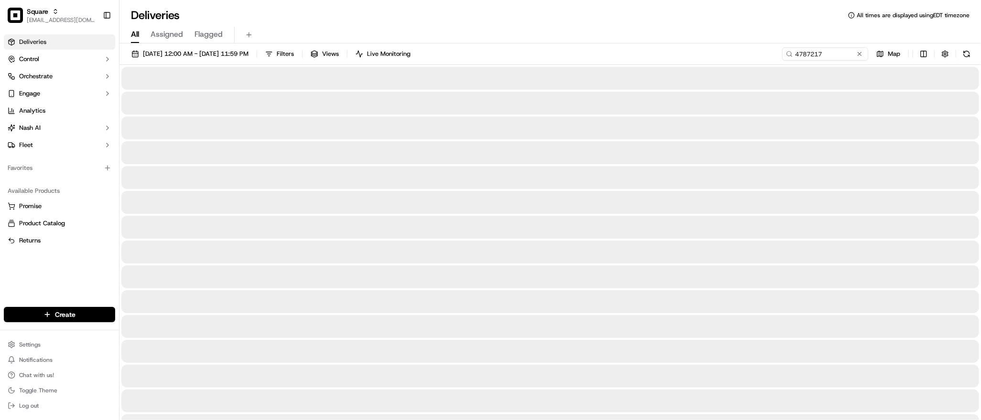
click at [134, 37] on span "All" at bounding box center [135, 34] width 8 height 11
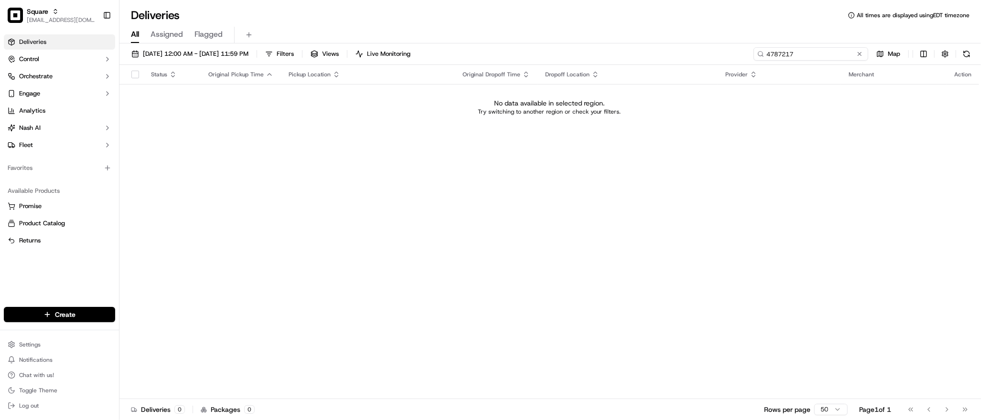
click at [816, 55] on input "4787217" at bounding box center [810, 53] width 115 height 13
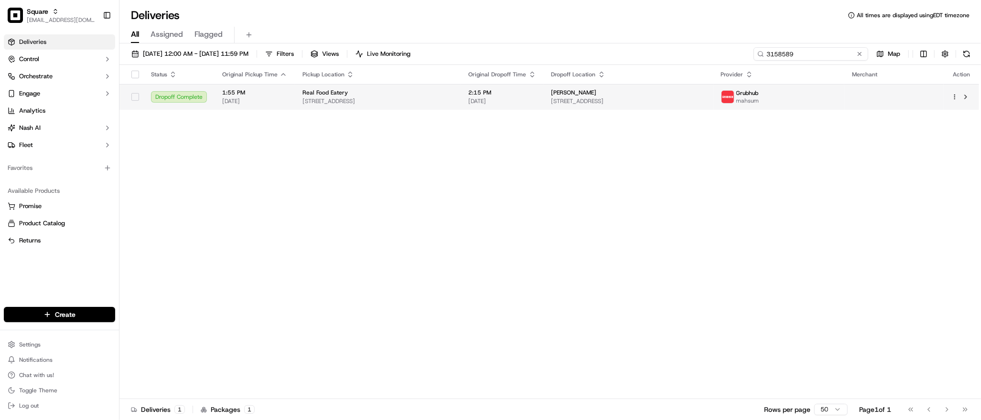
type input "3158589"
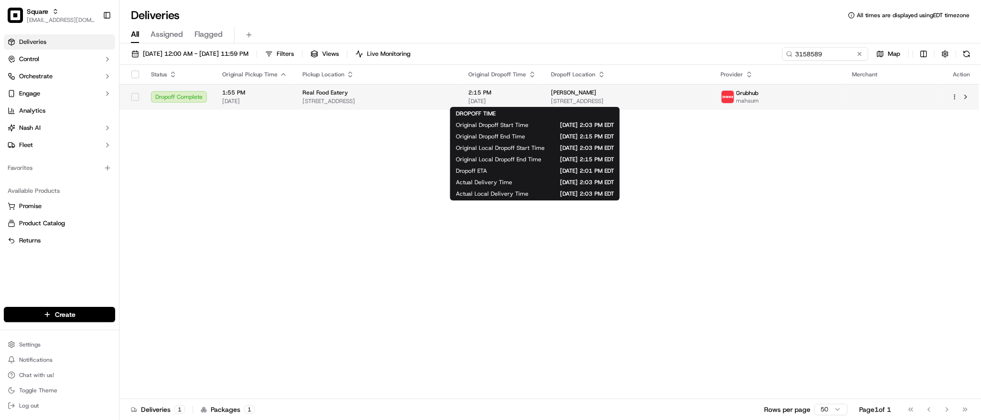
click at [536, 92] on span "2:15 PM" at bounding box center [502, 93] width 67 height 8
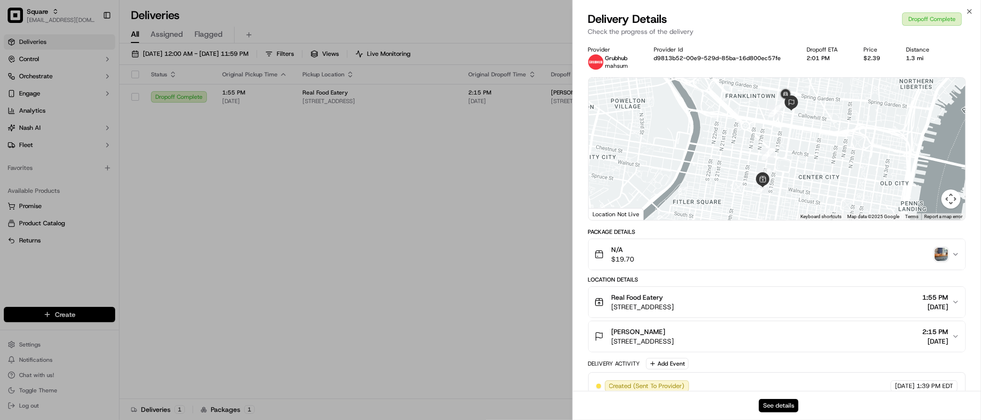
click at [776, 404] on button "See details" at bounding box center [778, 405] width 40 height 13
click at [800, 287] on button "Real Food Eatery 207 S 16th St, Philadelphia, PA 19102, USA 1:55 PM 09/17/2025" at bounding box center [776, 302] width 376 height 31
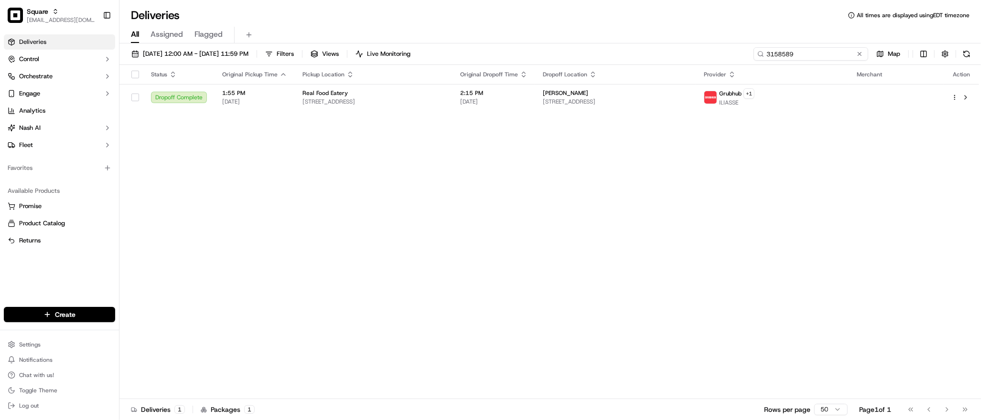
click at [809, 54] on input "3158589" at bounding box center [810, 53] width 115 height 13
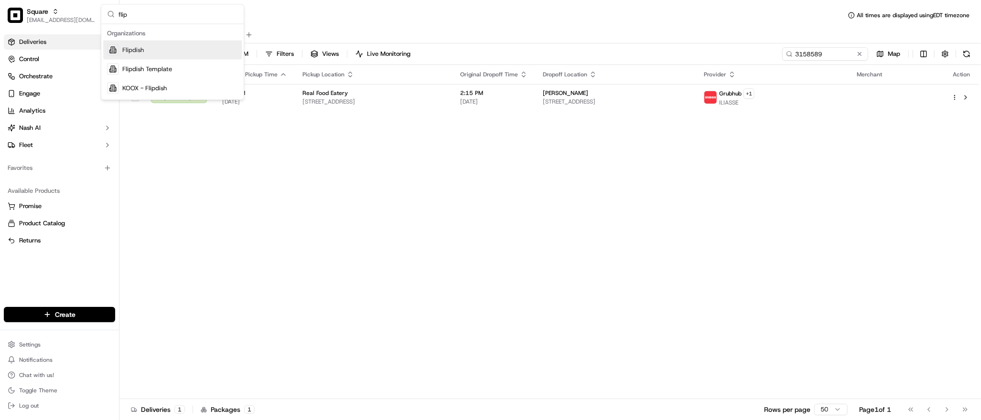
type input "flip"
click at [138, 52] on span "Flipdish" at bounding box center [132, 50] width 21 height 9
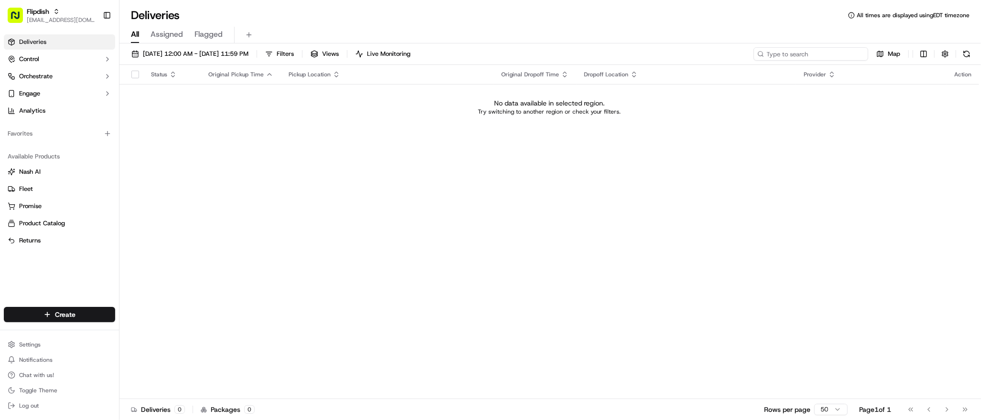
click at [813, 56] on input at bounding box center [810, 53] width 115 height 13
type input "mik"
click at [220, 56] on span "09/17/2025 12:00 AM - 09/17/2025 11:59 PM" at bounding box center [196, 54] width 106 height 9
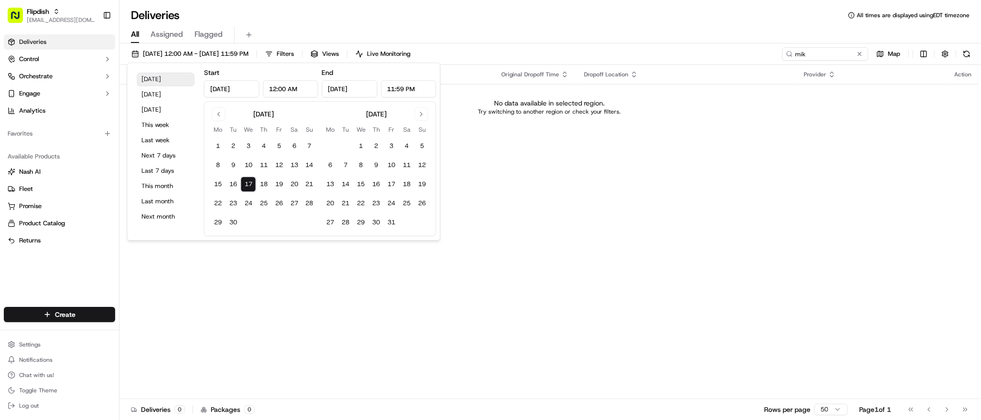
click at [173, 80] on button "Today" at bounding box center [165, 79] width 57 height 13
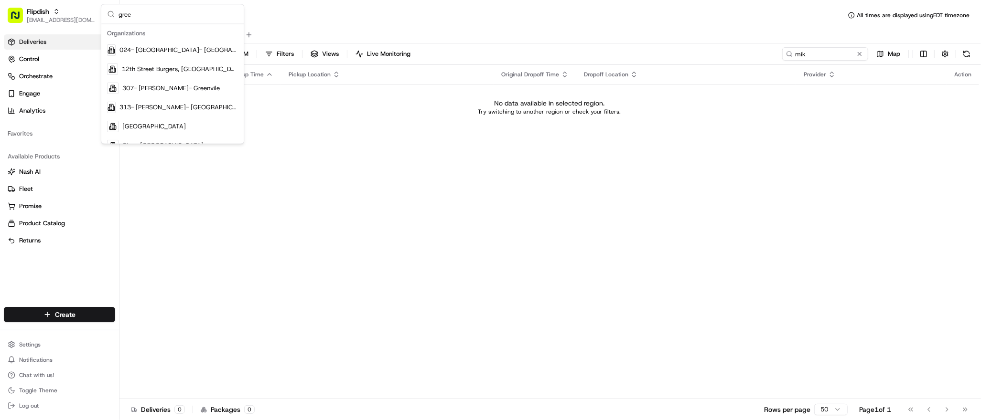
type input "greek"
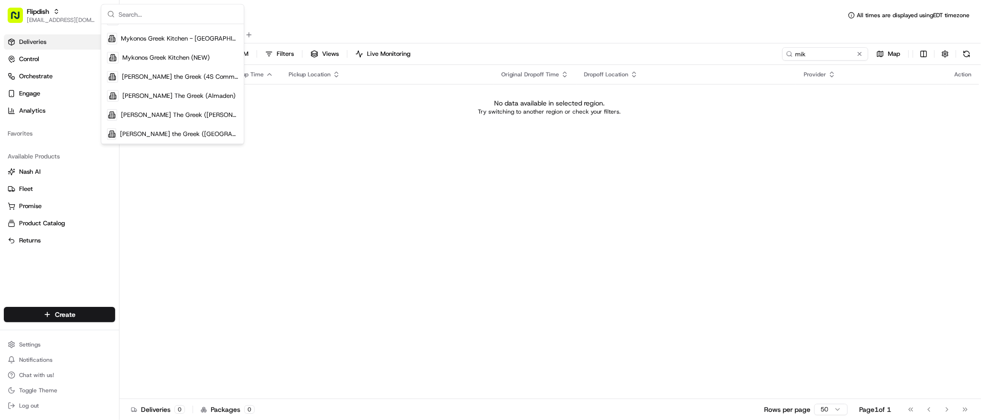
click at [317, 198] on div "Status Original Pickup Time Pickup Location Original Dropoff Time Dropoff Locat…" at bounding box center [548, 232] width 859 height 334
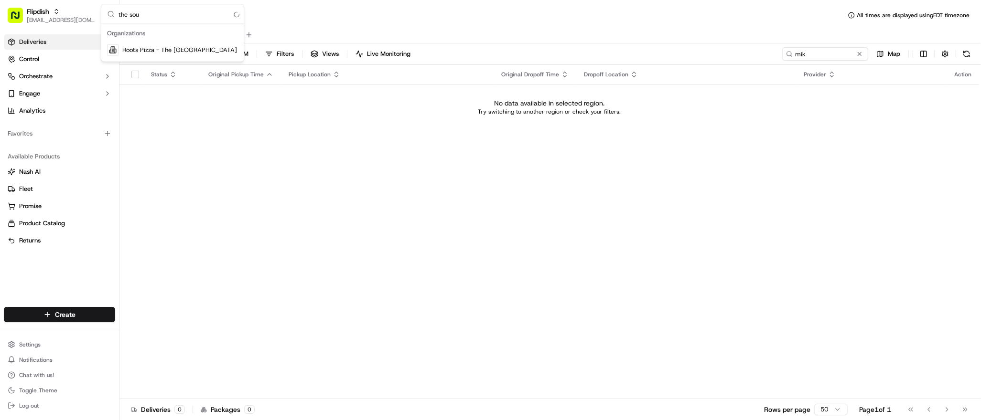
scroll to position [0, 0]
type input "the souvlaki"
click at [132, 14] on input "the souvlaki" at bounding box center [177, 14] width 119 height 19
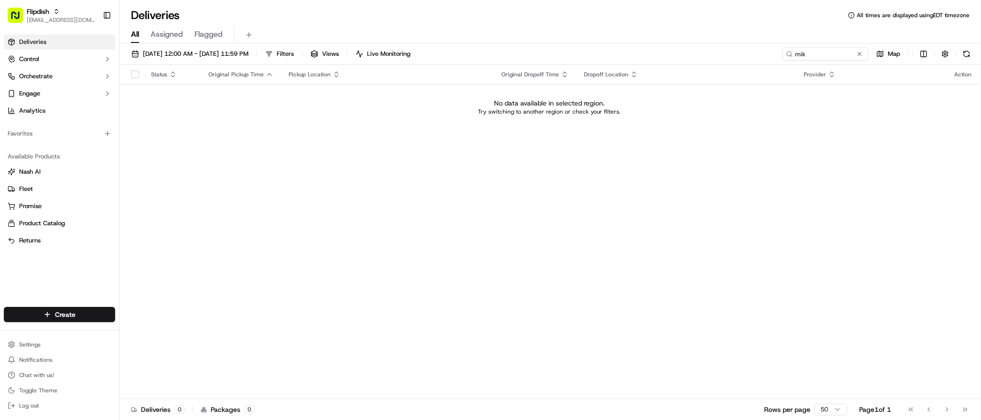
click at [507, 271] on div "Status Original Pickup Time Pickup Location Original Dropoff Time Dropoff Locat…" at bounding box center [548, 232] width 859 height 334
click at [679, 134] on div "Status Original Pickup Time Pickup Location Original Dropoff Time Dropoff Locat…" at bounding box center [548, 232] width 859 height 334
type input "souvlaki"
click at [204, 52] on div "The Greek Souvlaki" at bounding box center [172, 50] width 139 height 19
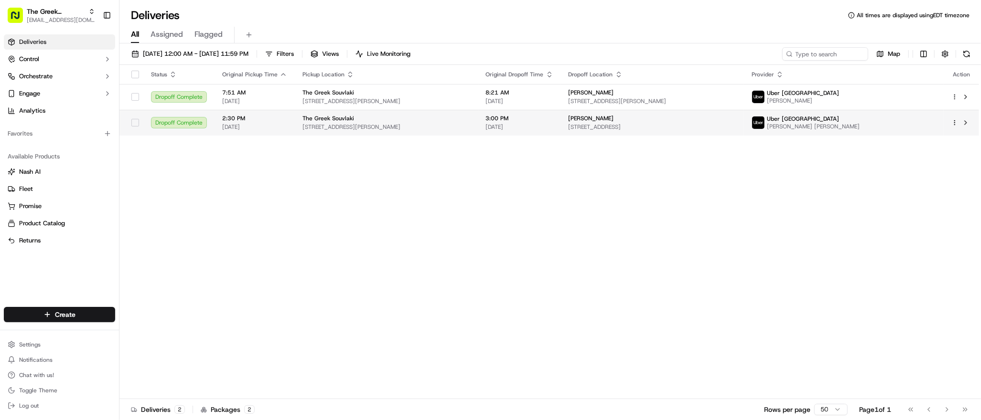
click at [410, 129] on span "12 Clarence St, Staines-upon-Thames, Staines TW18 4SP, UK" at bounding box center [386, 127] width 168 height 8
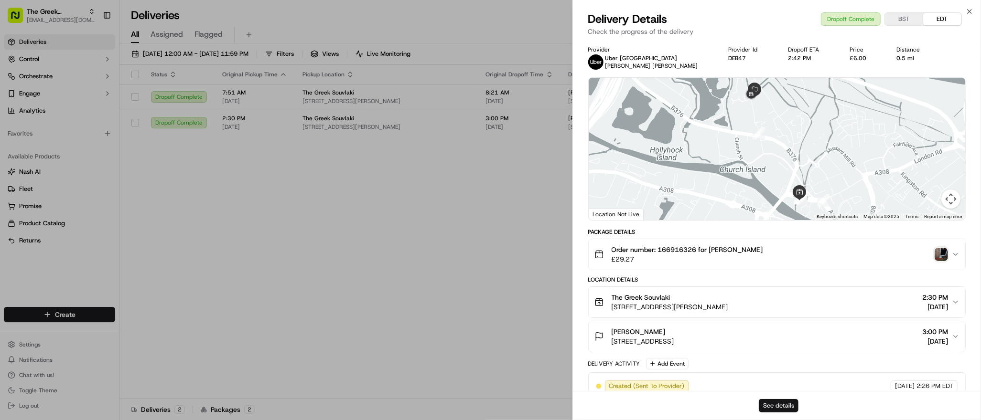
click at [772, 402] on button "See details" at bounding box center [778, 405] width 40 height 13
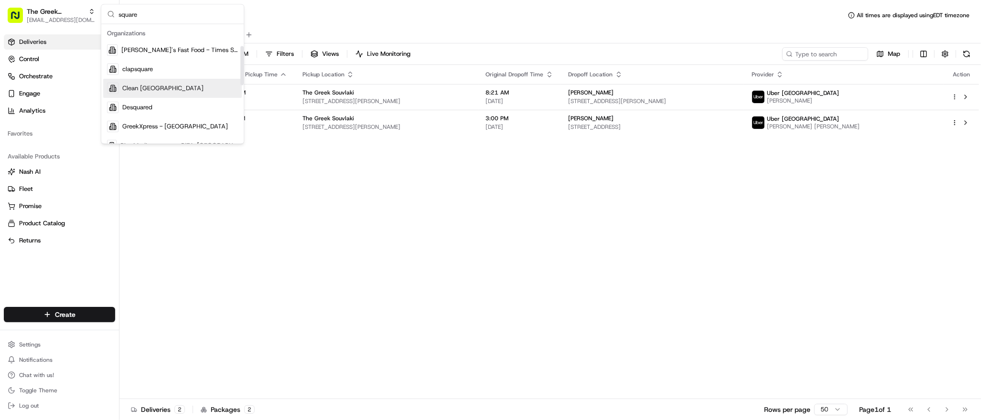
scroll to position [122, 0]
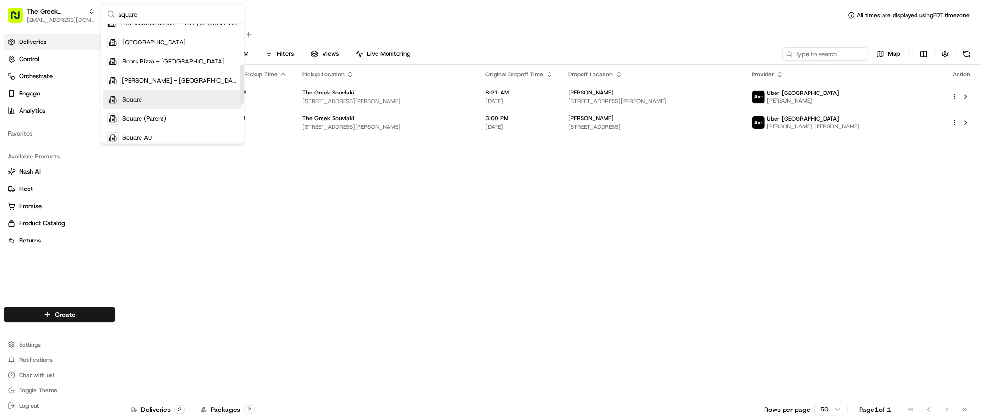
type input "square"
click at [162, 99] on div "Square" at bounding box center [172, 99] width 139 height 19
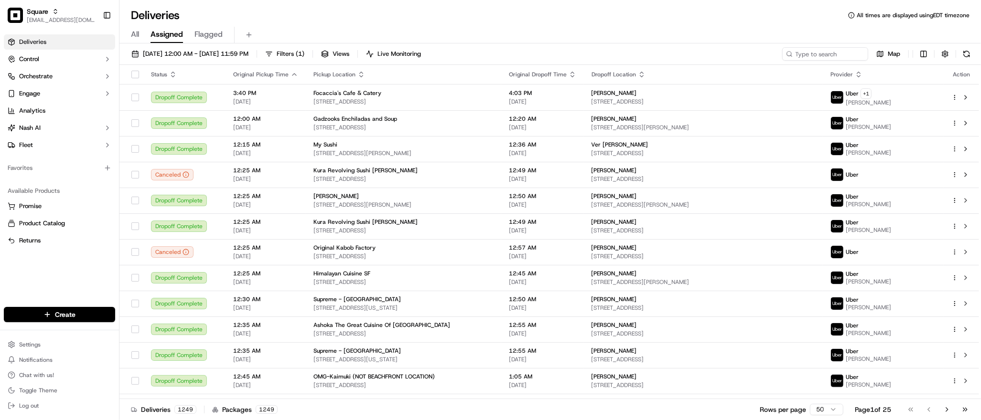
click at [565, 36] on div "All Assigned Flagged" at bounding box center [549, 35] width 861 height 17
click at [554, 28] on div "All Assigned Flagged" at bounding box center [549, 35] width 861 height 17
click at [812, 57] on input at bounding box center [810, 53] width 115 height 13
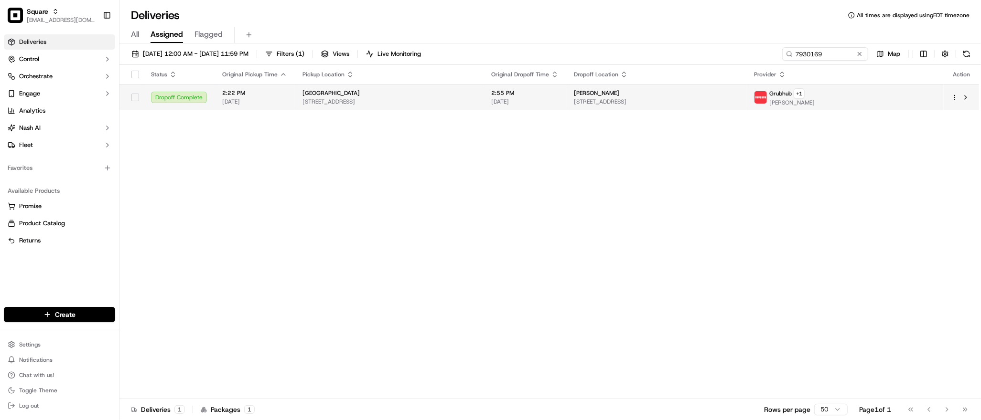
click at [469, 99] on span "3305 Rosecrans St, San Diego, CA 92110, USA" at bounding box center [388, 102] width 173 height 8
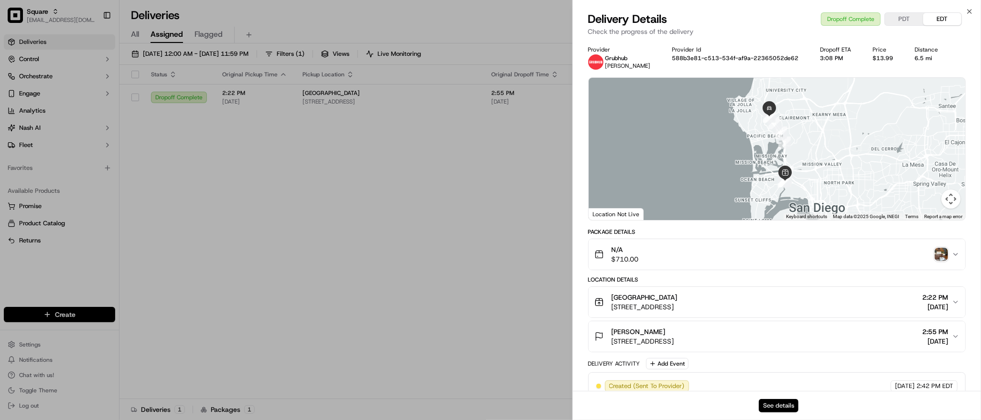
click at [782, 404] on button "See details" at bounding box center [778, 405] width 40 height 13
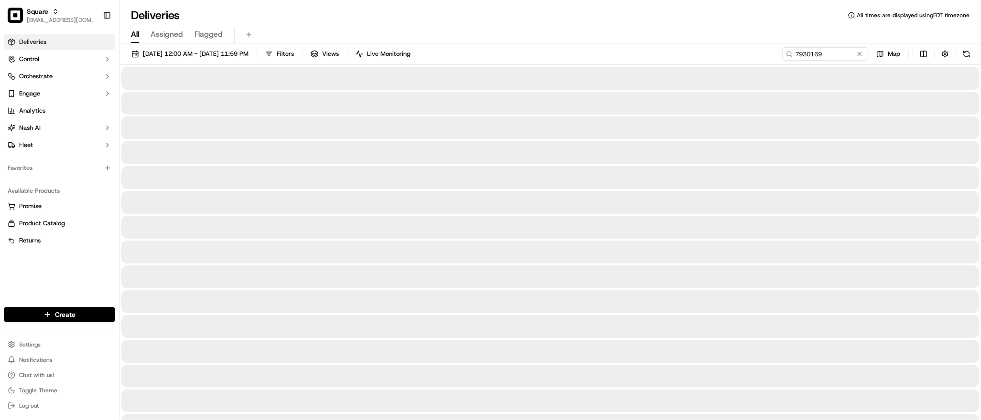
click at [133, 32] on span "All" at bounding box center [135, 34] width 8 height 11
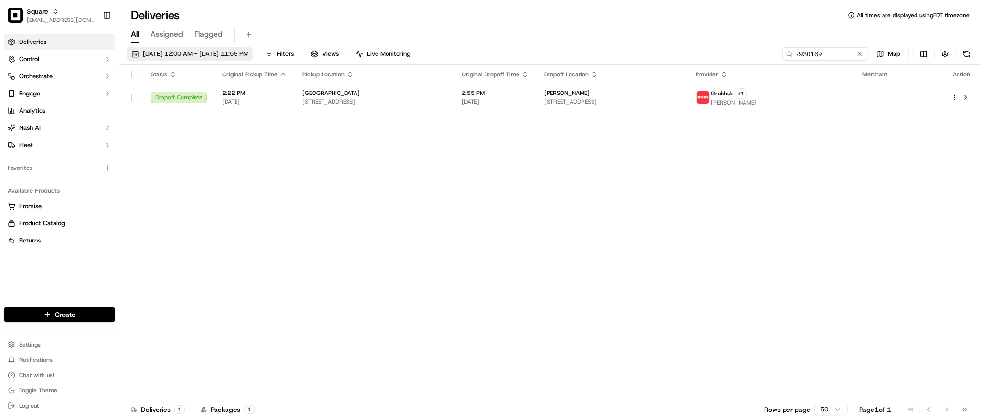
click at [167, 54] on span "09/17/2025 12:00 AM - 09/17/2025 11:59 PM" at bounding box center [196, 54] width 106 height 9
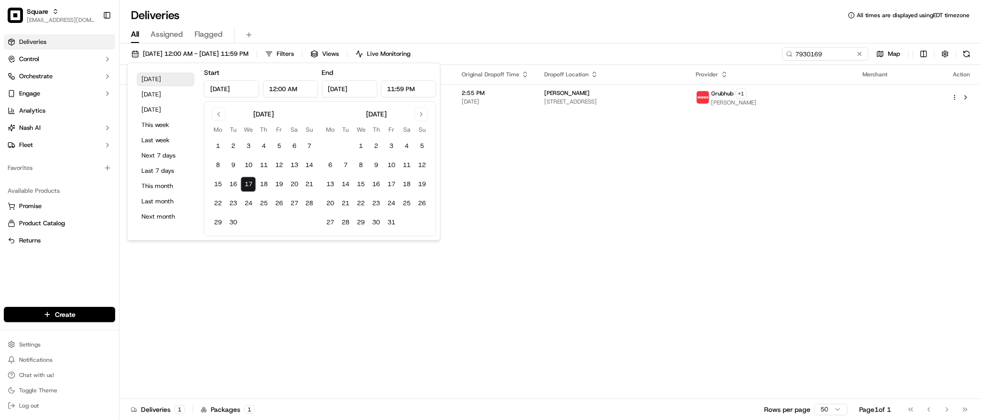
click at [169, 81] on button "Today" at bounding box center [165, 79] width 57 height 13
click at [806, 54] on input "7930169" at bounding box center [810, 53] width 115 height 13
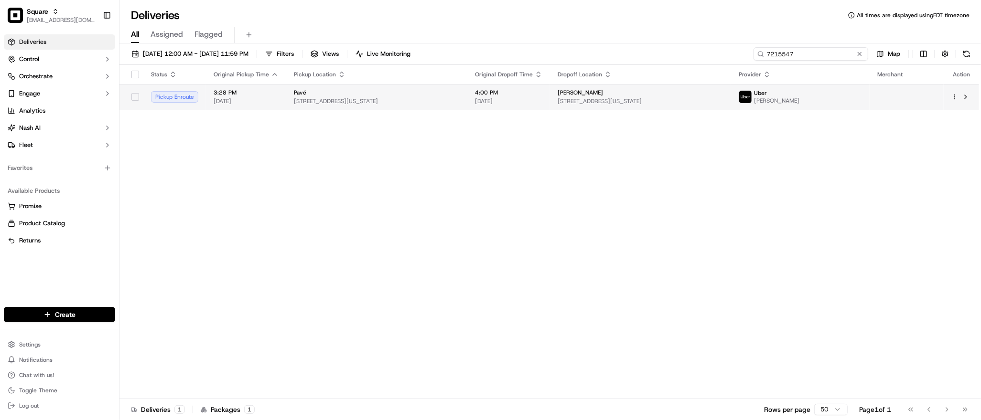
type input "7215547"
click at [467, 98] on td "Pavé 20 W 46th St, New York, NY 10036, USA" at bounding box center [376, 97] width 181 height 26
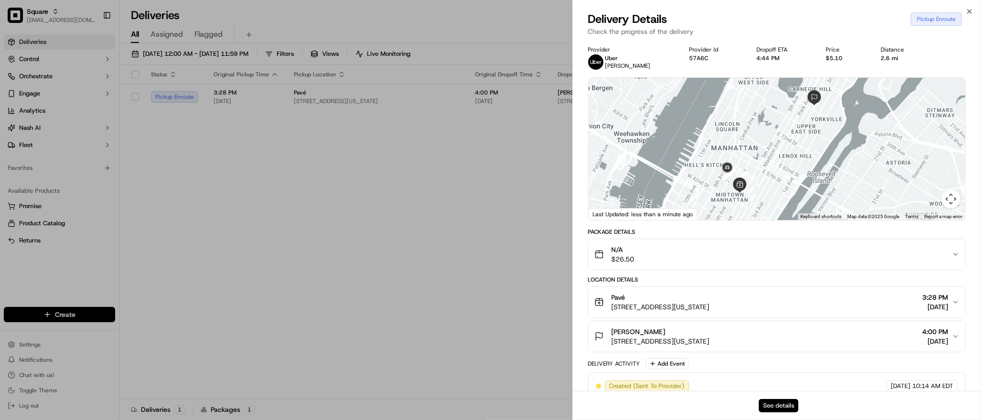
click at [772, 405] on button "See details" at bounding box center [778, 405] width 40 height 13
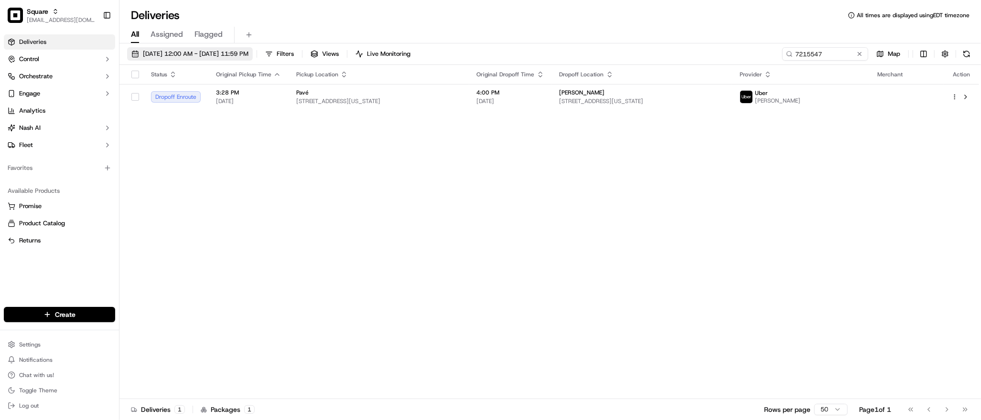
click at [188, 54] on span "09/17/2025 12:00 AM - 09/17/2025 11:59 PM" at bounding box center [196, 54] width 106 height 9
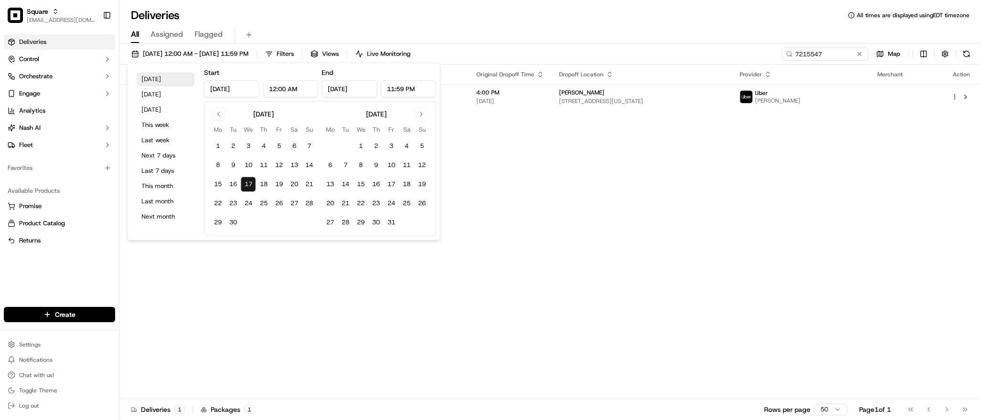
click at [175, 84] on button "Today" at bounding box center [165, 79] width 57 height 13
click at [539, 220] on div "Status Original Pickup Time Pickup Location Original Dropoff Time Dropoff Locat…" at bounding box center [548, 232] width 859 height 334
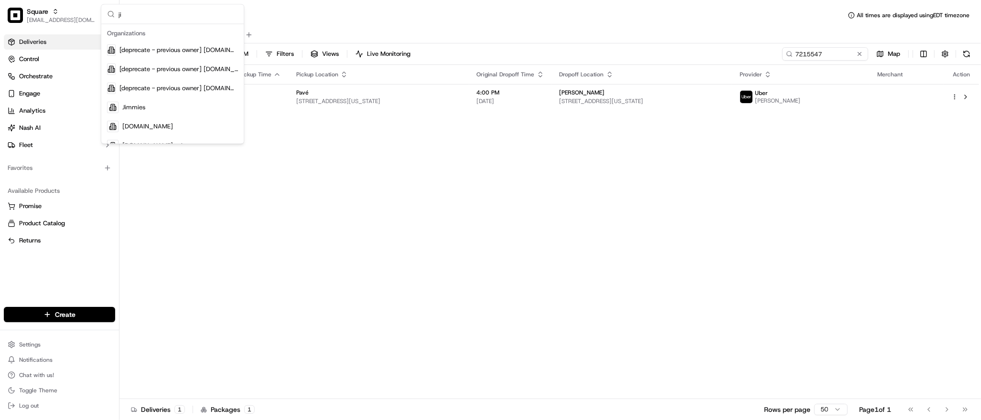
type input "j"
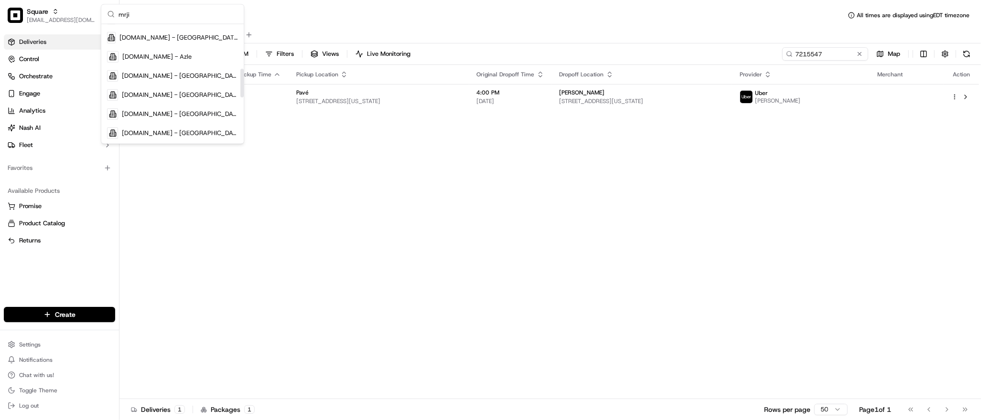
scroll to position [213, 0]
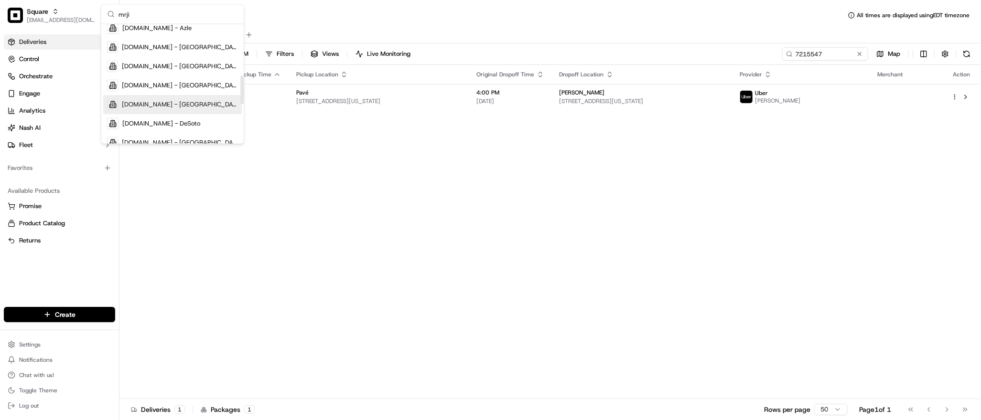
type input "mrji"
click at [193, 106] on div "MrJims.Pizza - Dallas" at bounding box center [172, 104] width 139 height 19
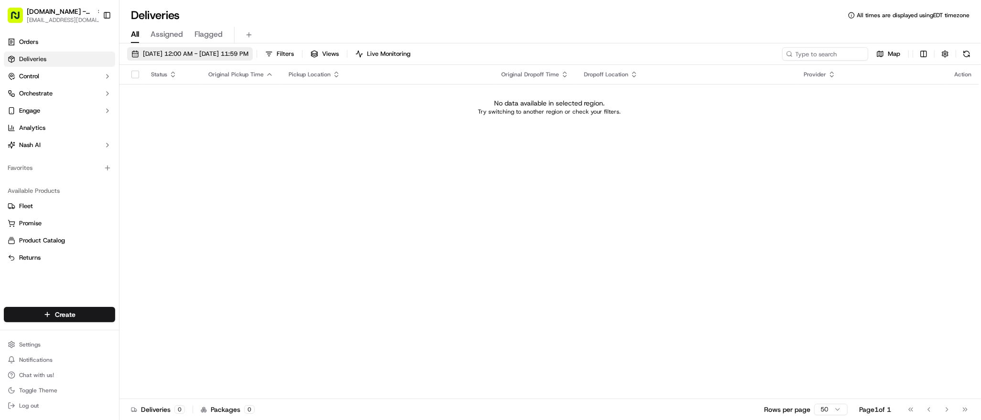
click at [189, 53] on span "09/17/2025 12:00 AM - 09/17/2025 11:59 PM" at bounding box center [196, 54] width 106 height 9
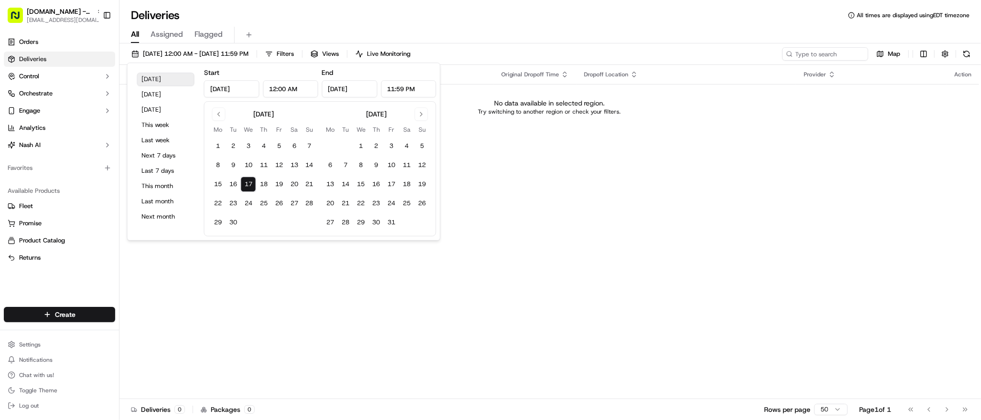
click at [163, 82] on button "Today" at bounding box center [165, 79] width 57 height 13
click at [545, 245] on div "Status Original Pickup Time Pickup Location Original Dropoff Time Dropoff Locat…" at bounding box center [548, 232] width 859 height 334
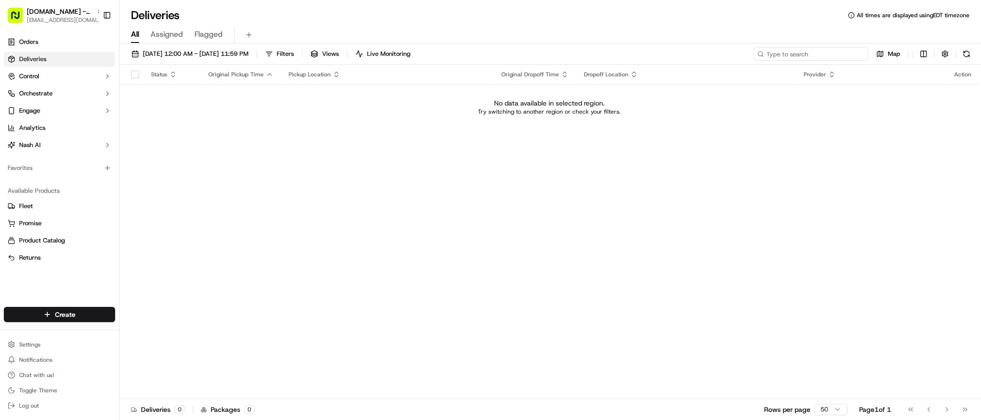
click at [811, 56] on input at bounding box center [810, 53] width 115 height 13
type input "j"
type input "quintin"
click at [49, 43] on link "Orders" at bounding box center [59, 41] width 111 height 15
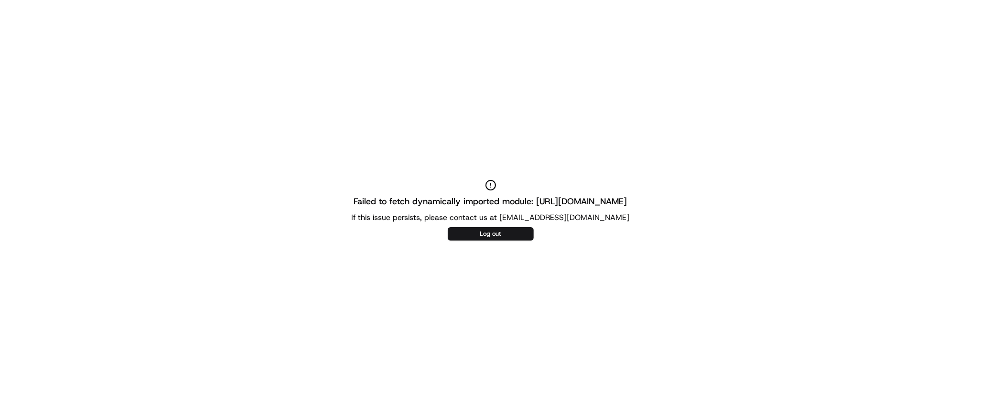
click at [463, 64] on div "Failed to fetch dynamically imported module: https://portal.usenash.com/assets/…" at bounding box center [490, 210] width 981 height 420
click at [322, 99] on div "Failed to fetch dynamically imported module: https://portal.usenash.com/assets/…" at bounding box center [490, 210] width 981 height 420
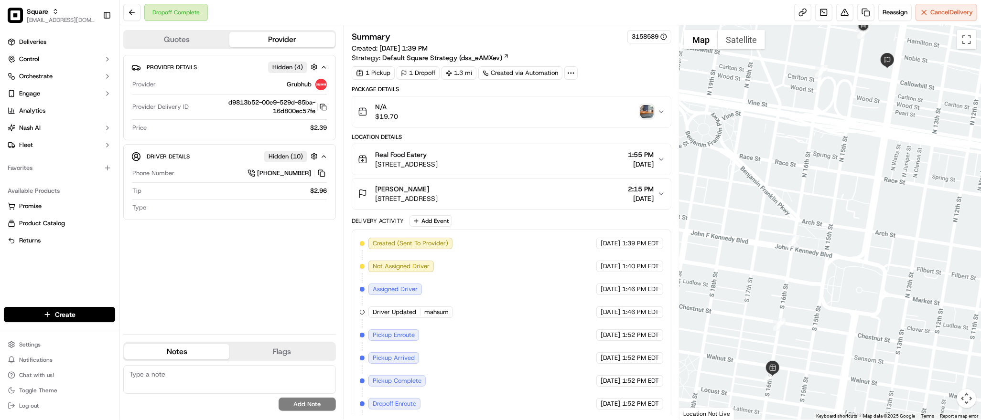
click at [646, 113] on img "button" at bounding box center [646, 111] width 13 height 13
click at [643, 109] on img "button" at bounding box center [646, 111] width 13 height 13
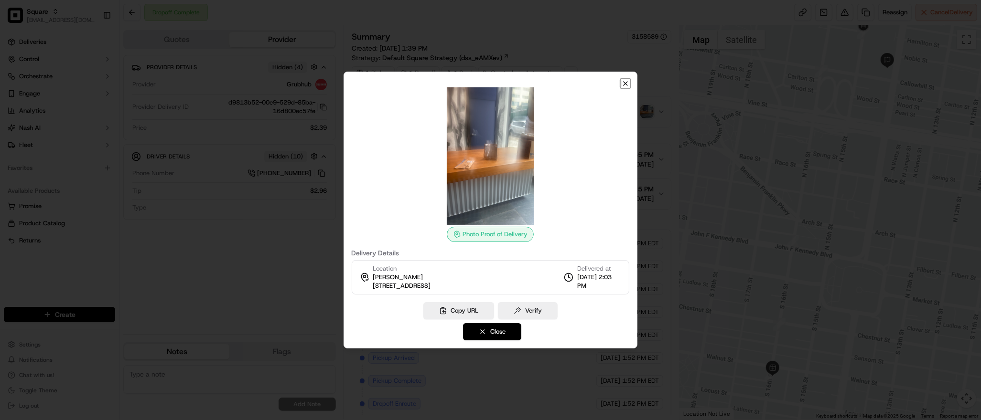
click at [626, 81] on icon "button" at bounding box center [625, 84] width 8 height 8
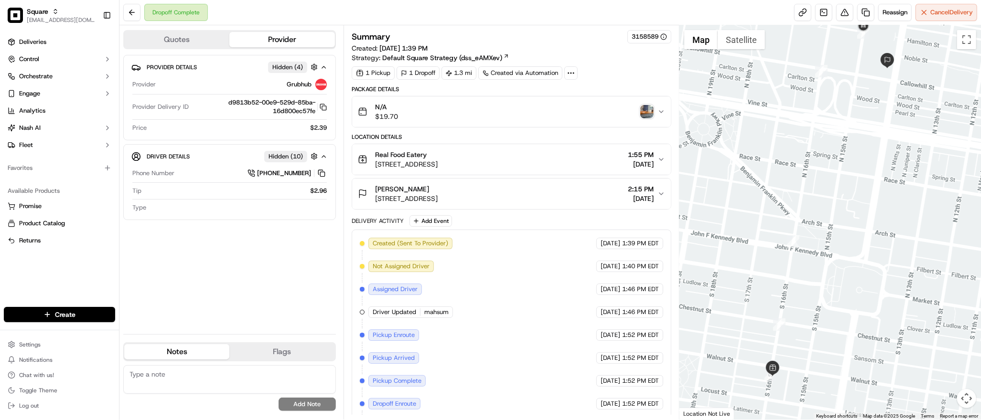
click at [646, 107] on img "button" at bounding box center [646, 111] width 13 height 13
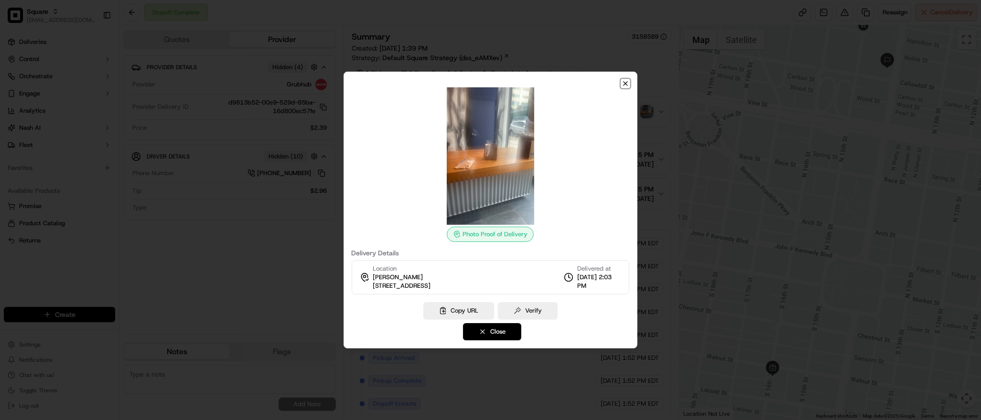
click at [626, 81] on icon "button" at bounding box center [625, 84] width 8 height 8
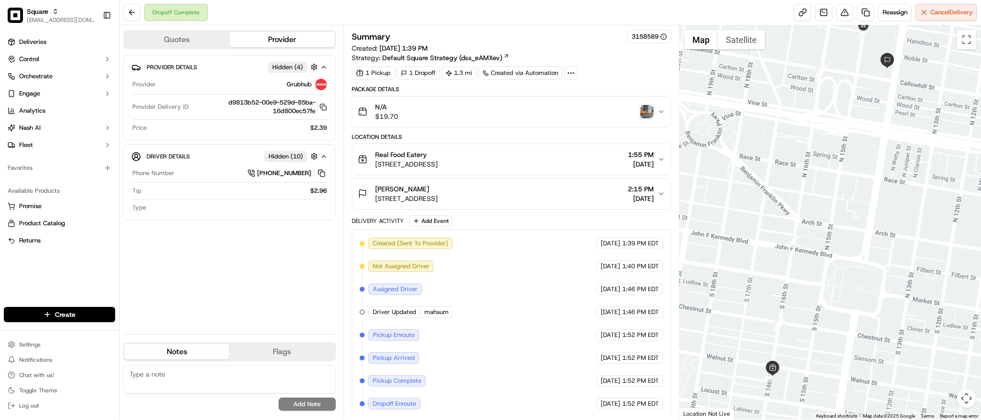
click at [543, 194] on div "Stephen Johnson 400 N Broad St, Philadelphia, PA 19130, USA 2:15 PM 09/17/2025" at bounding box center [507, 193] width 299 height 19
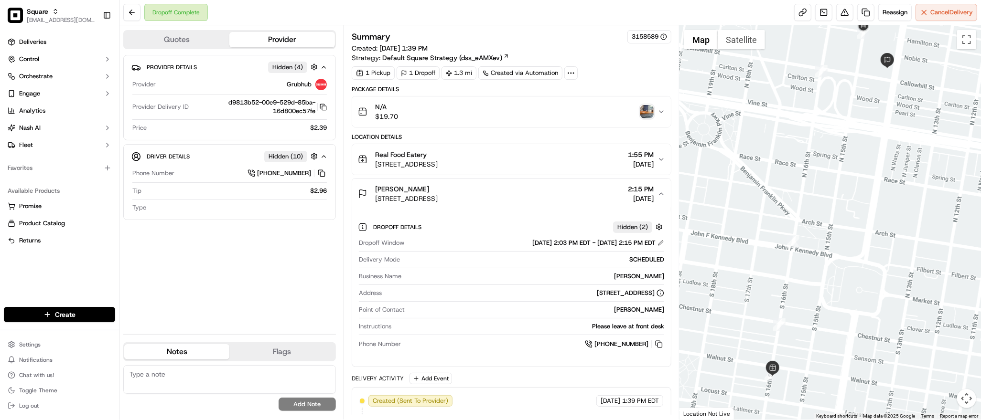
click at [543, 194] on div "Stephen Johnson 400 N Broad St, Philadelphia, PA 19130, USA 2:15 PM 09/17/2025" at bounding box center [507, 193] width 299 height 19
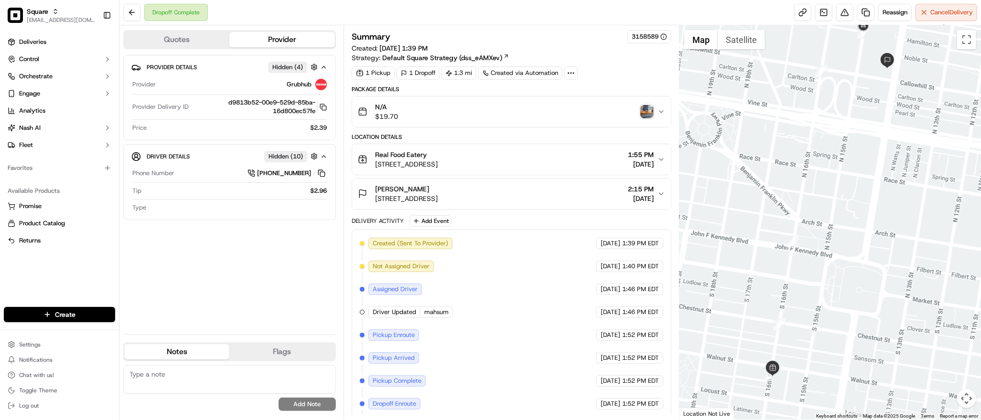
drag, startPoint x: 651, startPoint y: 99, endPoint x: 645, endPoint y: 117, distance: 18.3
click at [645, 117] on button "N/A $19.70" at bounding box center [511, 111] width 319 height 31
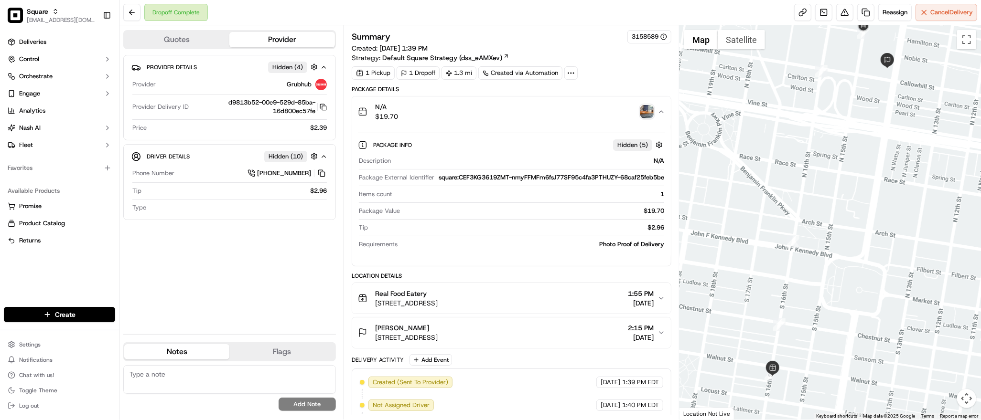
click at [645, 117] on img "button" at bounding box center [646, 111] width 13 height 13
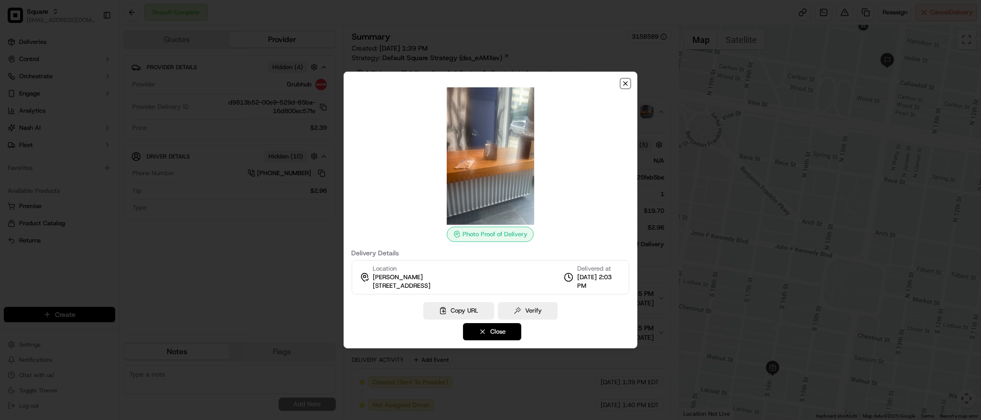
click at [624, 85] on icon "button" at bounding box center [625, 84] width 8 height 8
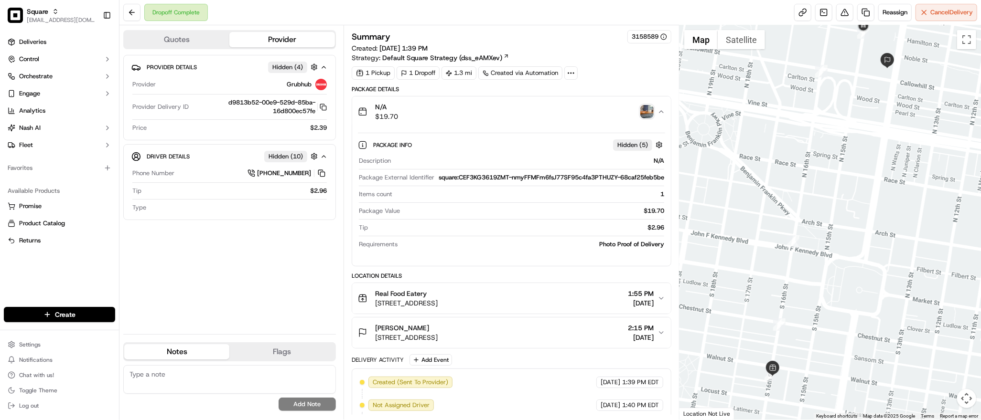
click at [662, 109] on icon "button" at bounding box center [661, 112] width 8 height 8
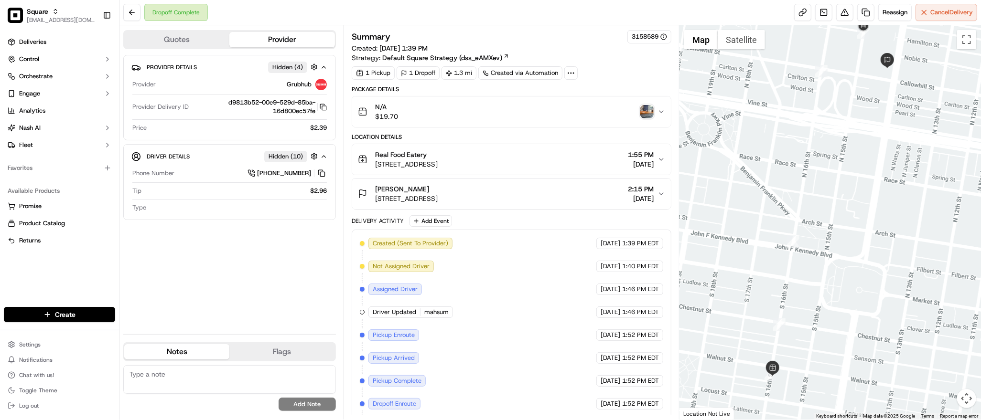
click at [593, 190] on div "Stephen Johnson 400 N Broad St, Philadelphia, PA 19130, USA 2:15 PM 09/17/2025" at bounding box center [507, 193] width 299 height 19
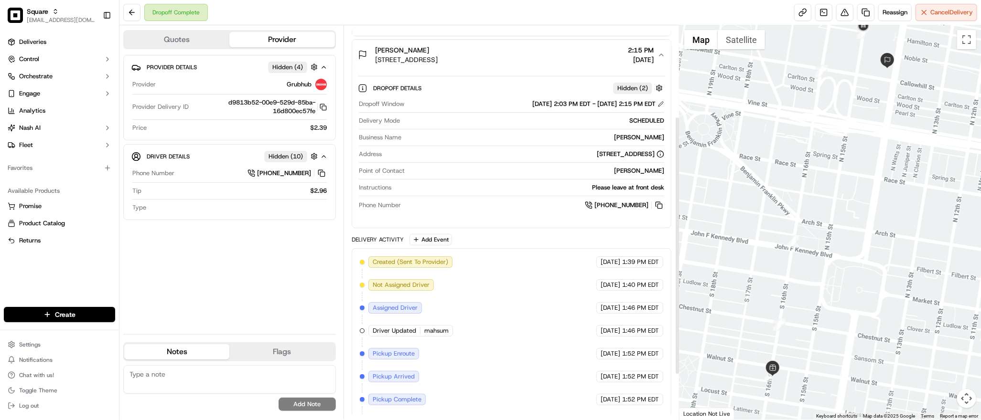
scroll to position [139, 0]
click at [661, 108] on div "09/17/2025 2:03 PM EDT - 09/17/2025 2:15 PM EDT" at bounding box center [598, 104] width 132 height 9
click at [661, 107] on button at bounding box center [660, 104] width 7 height 7
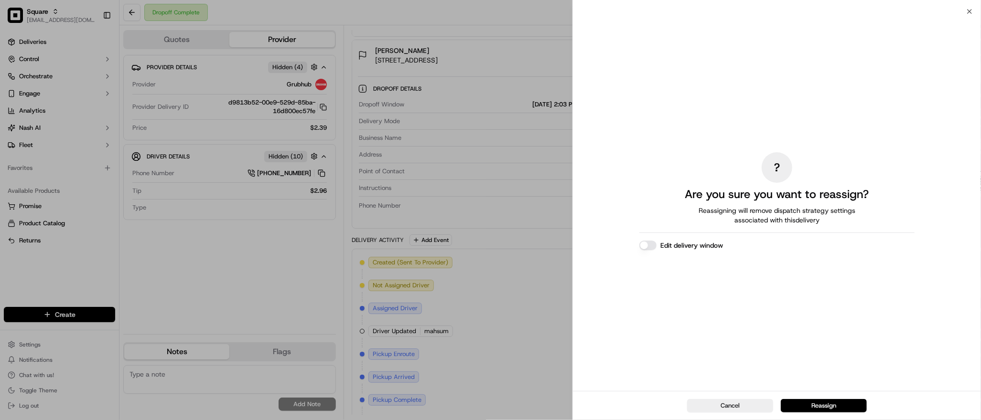
click at [642, 247] on button "Edit delivery window" at bounding box center [647, 246] width 17 height 10
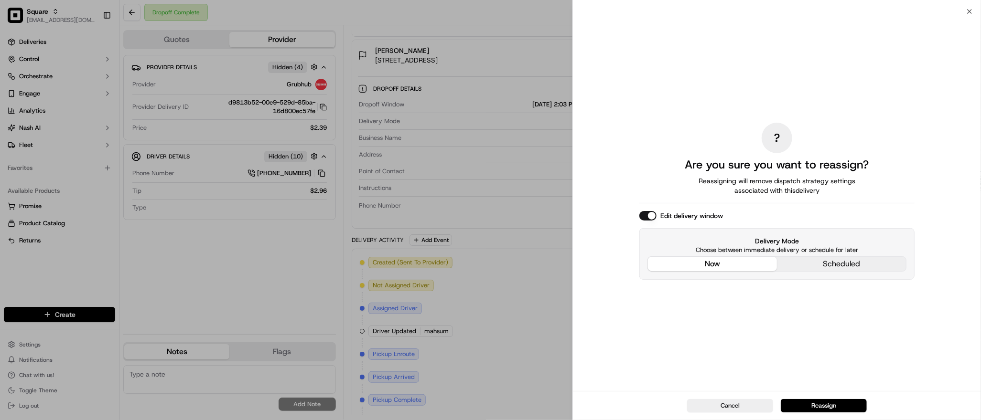
click at [721, 186] on div "? Are you sure you want to reassign? Reassigning will remove dispatch strategy …" at bounding box center [776, 201] width 275 height 376
click at [812, 400] on button "Reassign" at bounding box center [823, 405] width 86 height 13
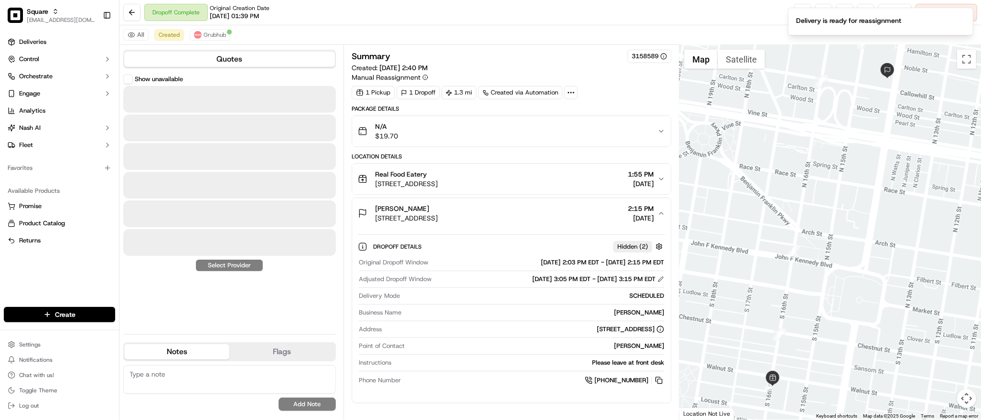
scroll to position [0, 0]
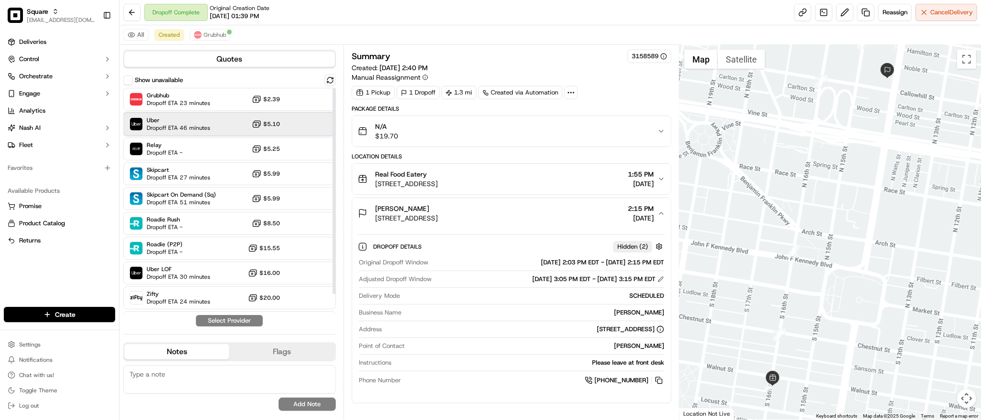
click at [211, 127] on div "Uber Dropoff ETA 46 minutes $5.10" at bounding box center [229, 124] width 213 height 23
click at [211, 37] on span "Grubhub" at bounding box center [214, 35] width 22 height 8
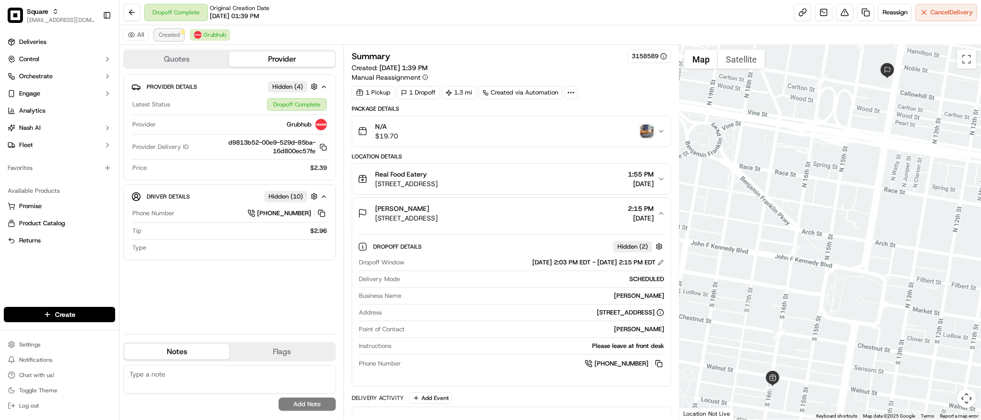
click at [177, 33] on span "Created" at bounding box center [169, 35] width 21 height 8
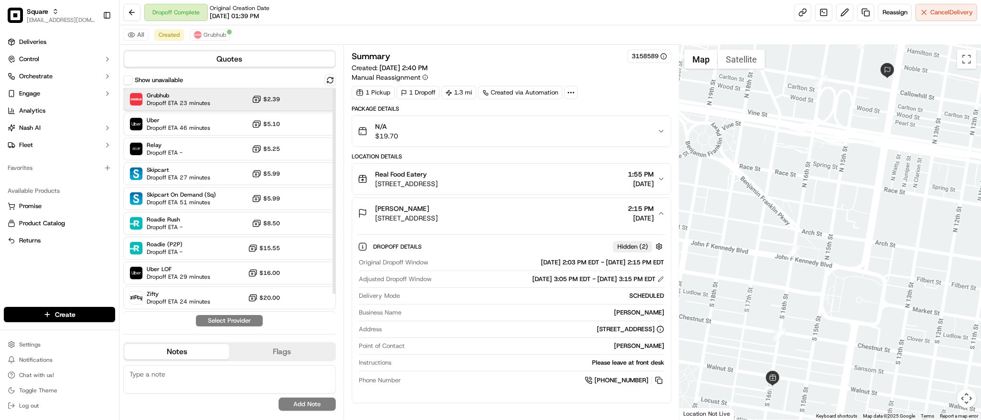
click at [230, 97] on div "Grubhub Dropoff ETA 23 minutes $2.39" at bounding box center [229, 99] width 213 height 23
click at [228, 320] on button "Assign Provider" at bounding box center [229, 320] width 68 height 11
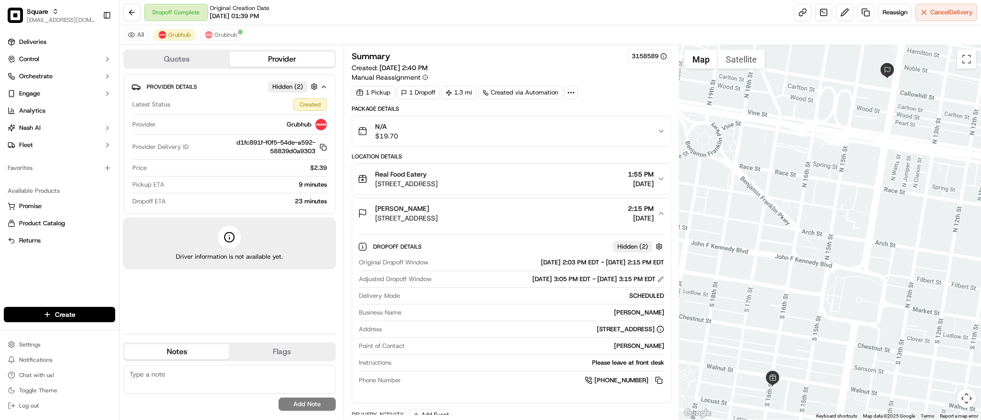
click at [798, 76] on div at bounding box center [829, 232] width 301 height 375
click at [176, 388] on textarea at bounding box center [229, 379] width 213 height 29
paste textarea "**Caller Information: Merchant **Reason for Call: order was marked as delivered…"
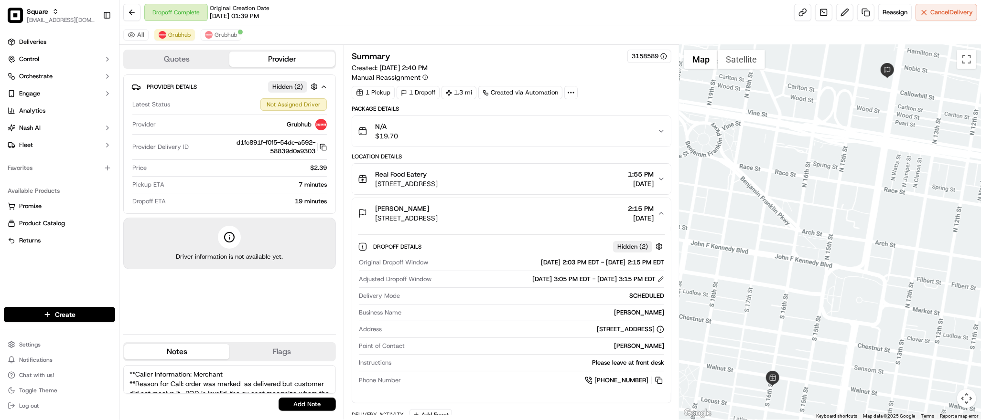
scroll to position [61, 0]
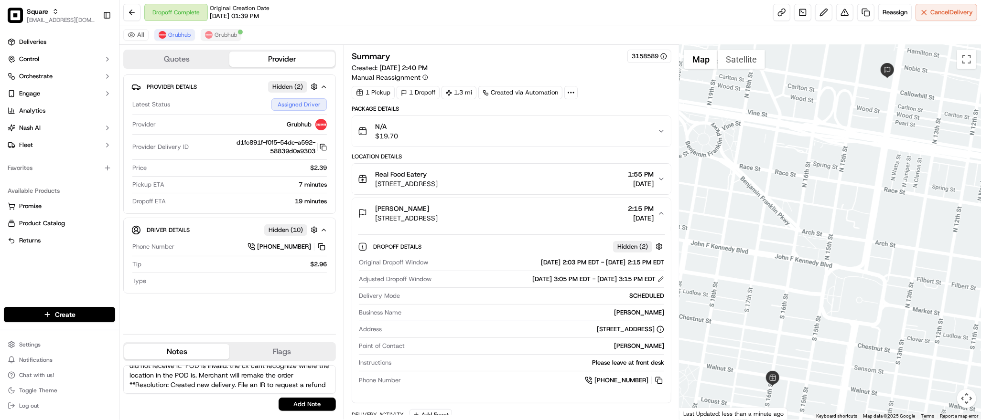
type textarea "**Caller Information: Merchant **Reason for Call: order was marked as delivered…"
click at [225, 35] on span "Grubhub" at bounding box center [225, 35] width 22 height 8
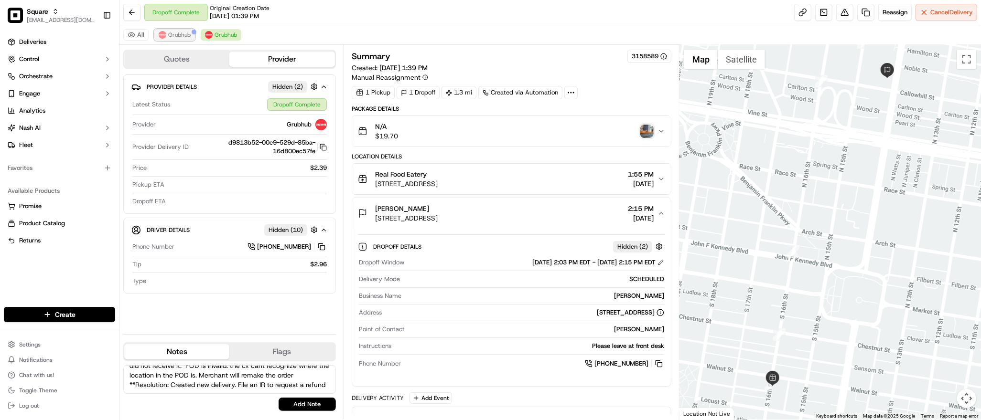
click at [172, 36] on span "Grubhub" at bounding box center [179, 35] width 22 height 8
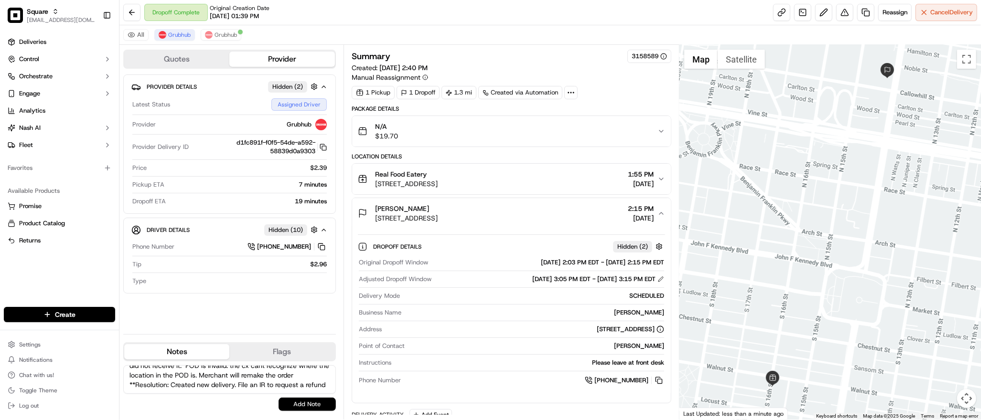
click at [306, 398] on button "Add Note" at bounding box center [306, 404] width 57 height 13
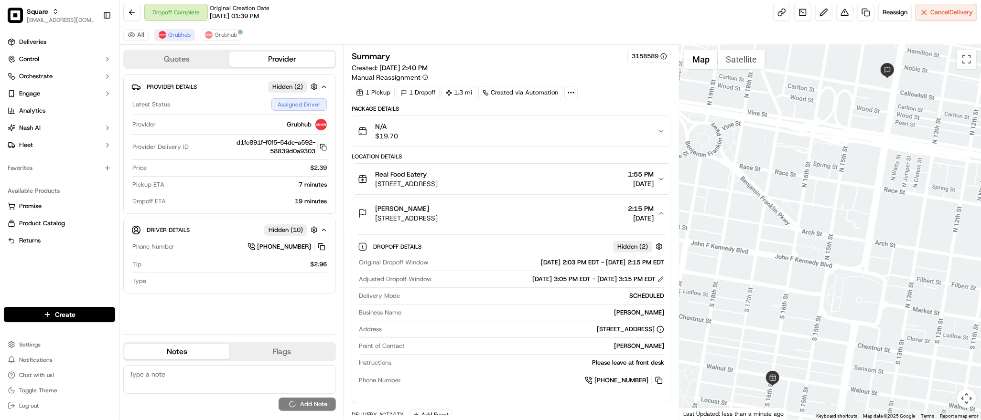
scroll to position [0, 0]
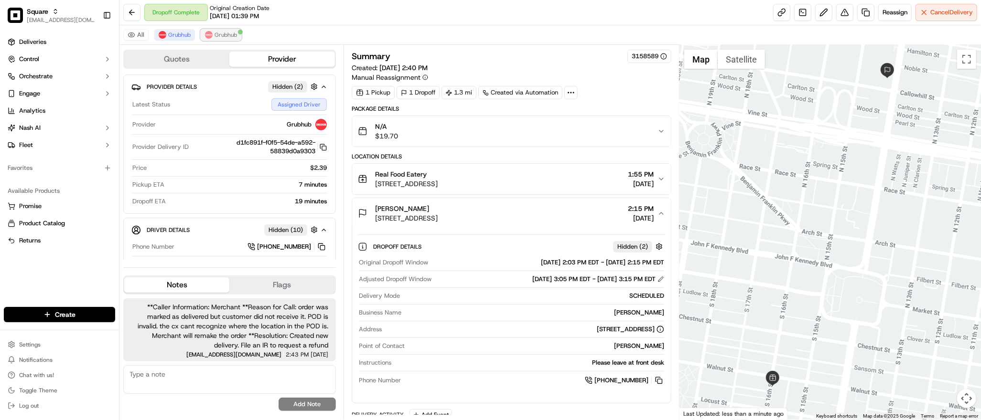
click at [220, 36] on span "Grubhub" at bounding box center [225, 35] width 22 height 8
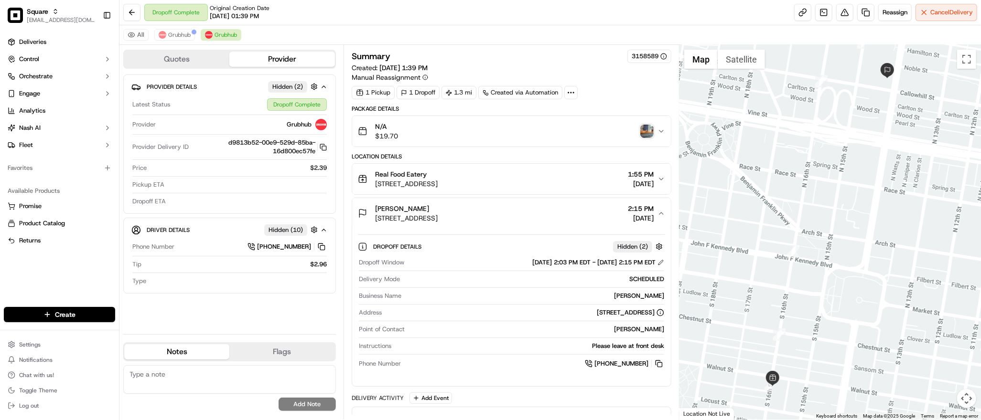
click at [215, 383] on textarea at bounding box center [229, 379] width 213 height 29
paste textarea "**Caller Information: Merchant **Reason for Call: order was marked as delivered…"
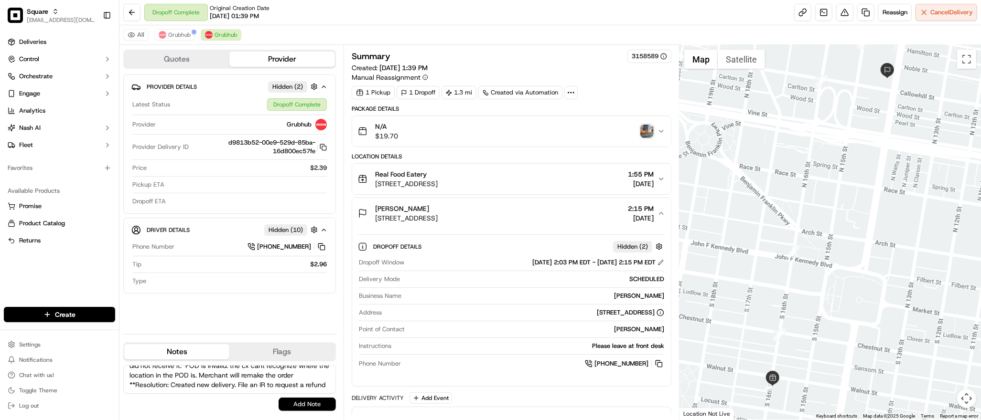
type textarea "**Caller Information: Merchant **Reason for Call: order was marked as delivered…"
click at [310, 405] on button "Add Note" at bounding box center [306, 404] width 57 height 13
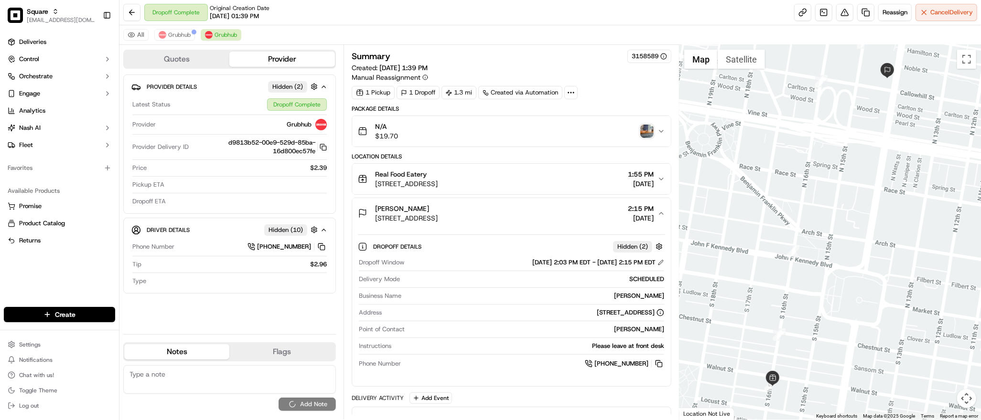
scroll to position [0, 0]
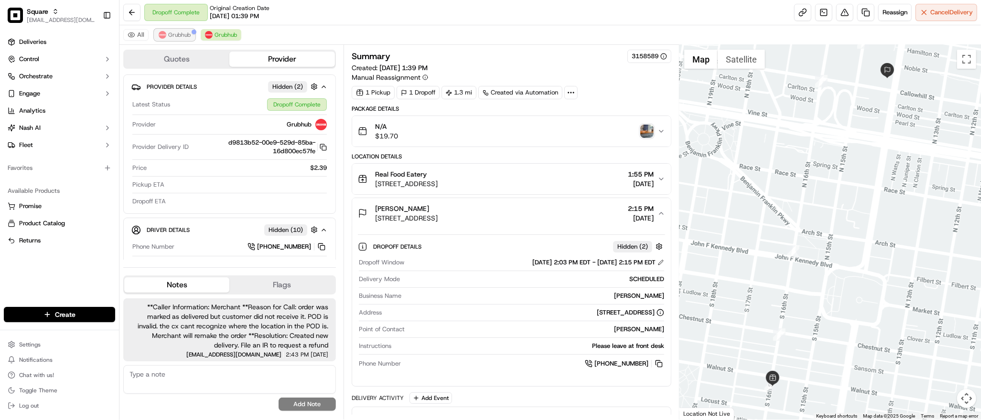
click at [181, 34] on span "Grubhub" at bounding box center [179, 35] width 22 height 8
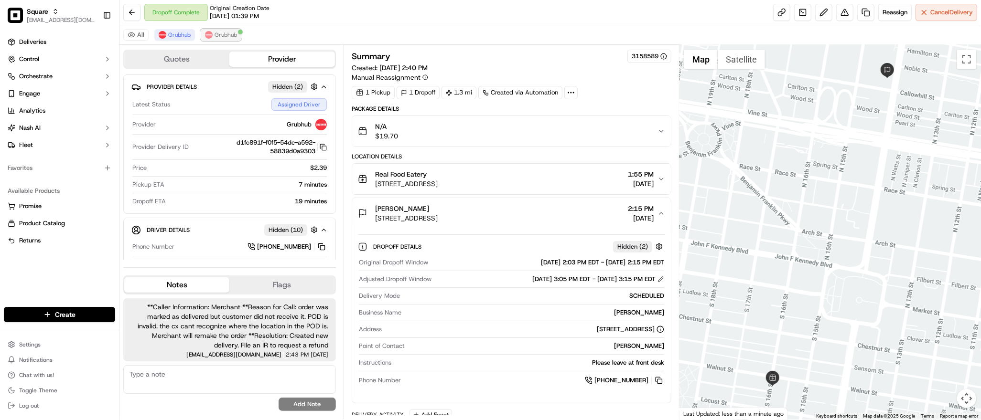
click at [219, 32] on span "Grubhub" at bounding box center [225, 35] width 22 height 8
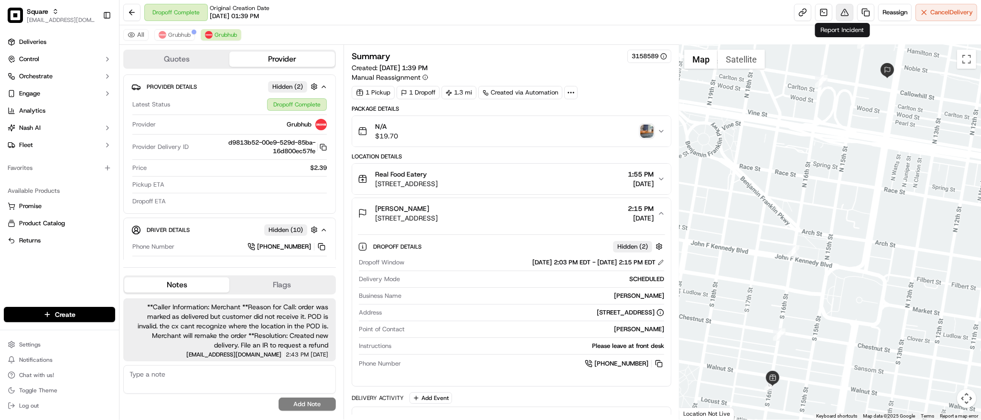
click at [837, 10] on button at bounding box center [844, 12] width 17 height 17
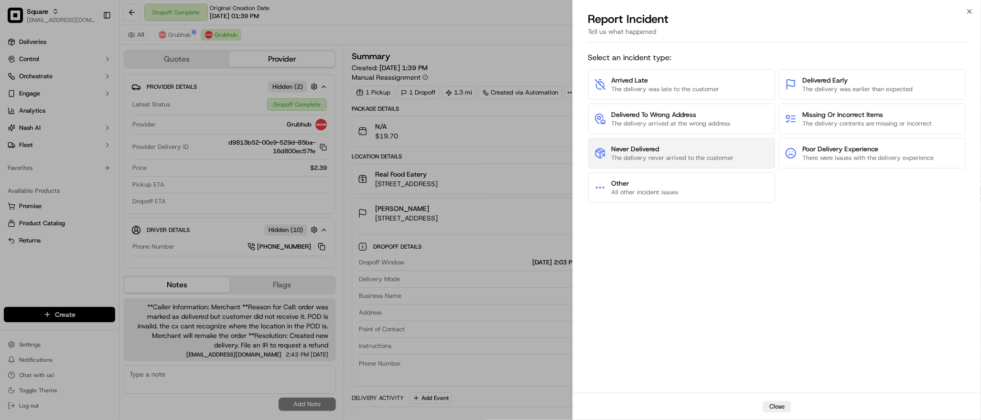
click at [657, 160] on span "The delivery never arrived to the customer" at bounding box center [672, 158] width 122 height 9
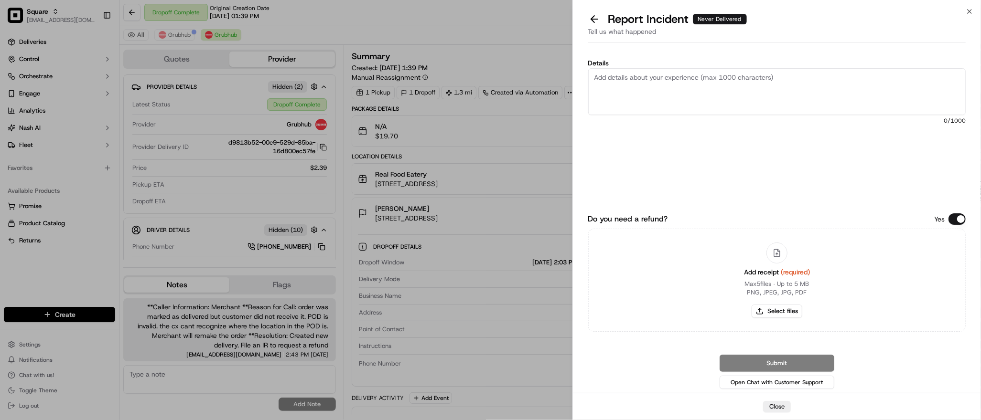
click at [961, 219] on button "Do you need a refund?" at bounding box center [956, 218] width 17 height 11
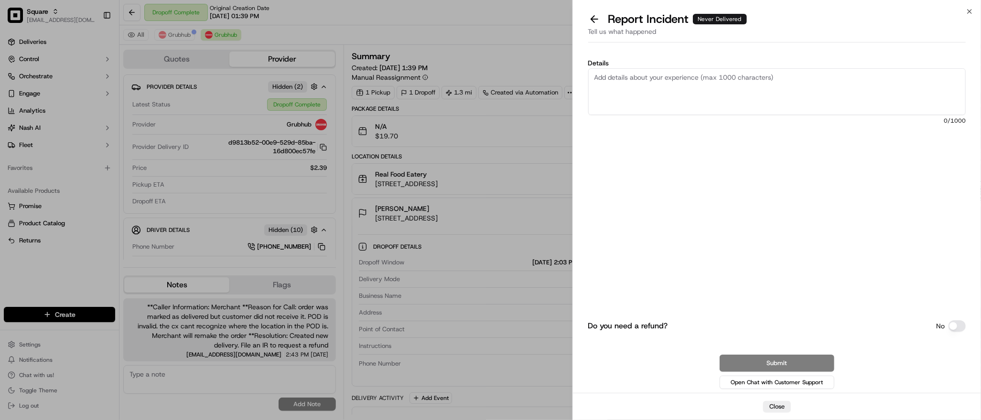
paste textarea "order was marked as delivered but customer did not receive it. POD is invalid. …"
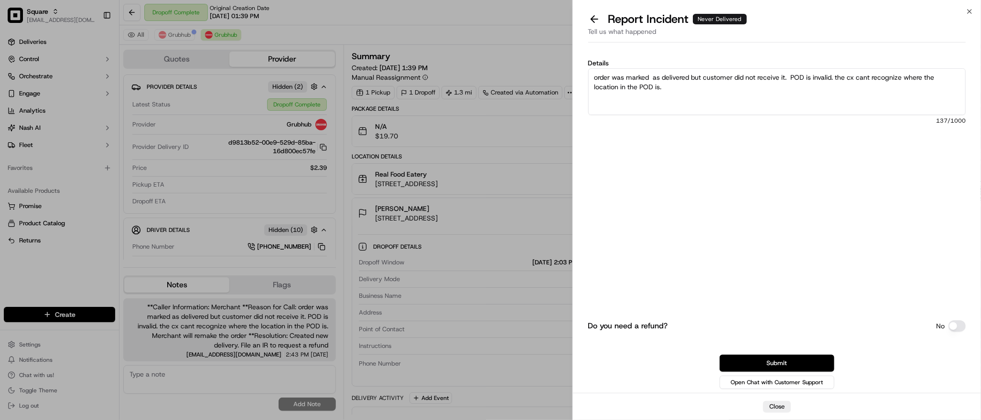
click at [739, 92] on textarea "order was marked as delivered but customer did not receive it. POD is invalid. …" at bounding box center [776, 91] width 377 height 47
type textarea "order was marked as delivered but customer did not receive it. POD is invalid. …"
click at [754, 367] on button "Submit" at bounding box center [776, 363] width 115 height 17
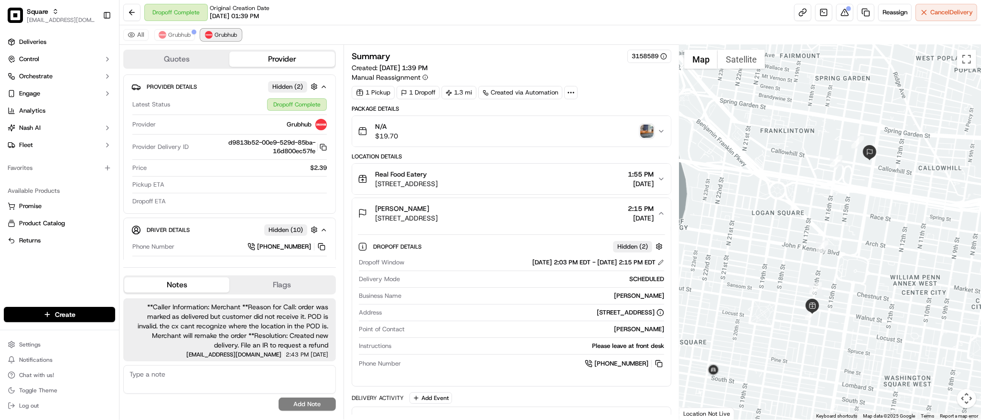
click at [225, 33] on span "Grubhub" at bounding box center [225, 35] width 22 height 8
click at [185, 39] on button "Grubhub" at bounding box center [174, 34] width 41 height 11
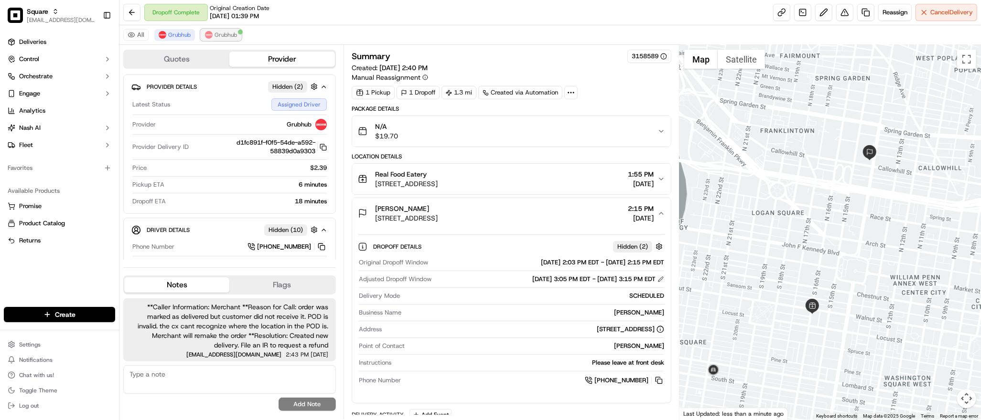
click at [219, 39] on button "Grubhub" at bounding box center [221, 34] width 41 height 11
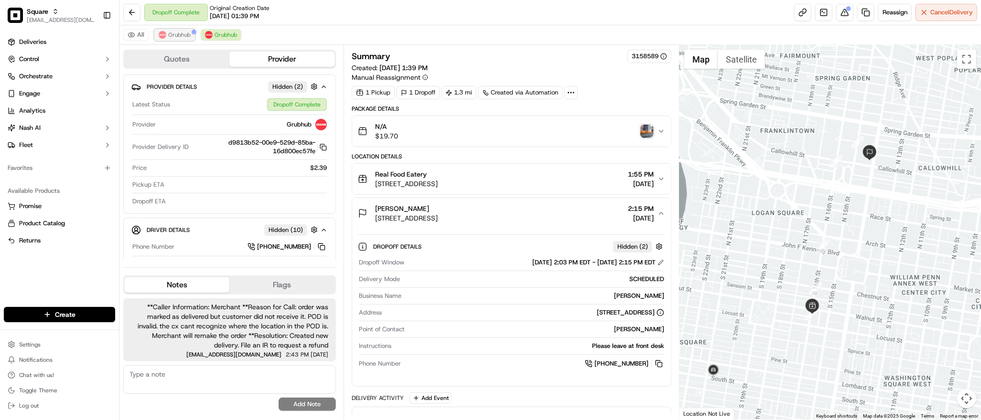
click at [179, 34] on span "Grubhub" at bounding box center [179, 35] width 22 height 8
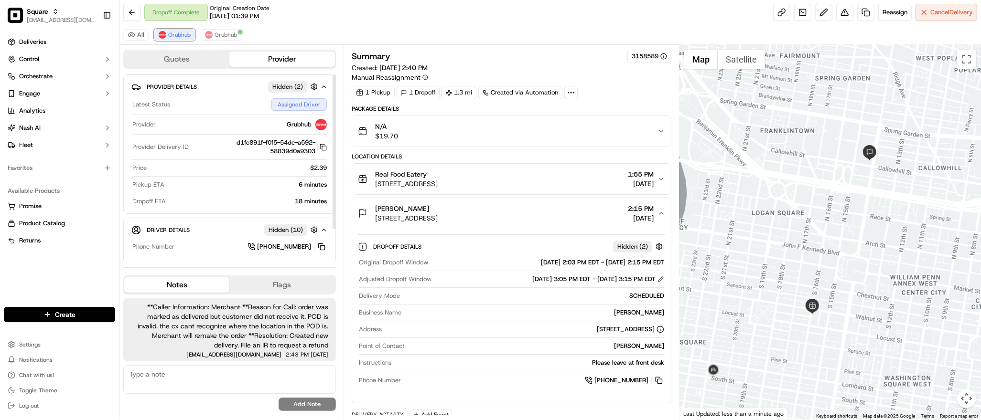
scroll to position [106, 0]
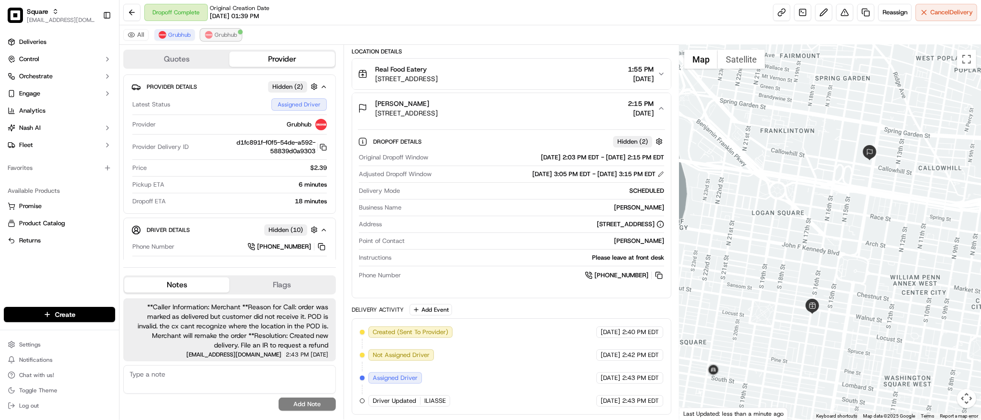
click at [226, 37] on span "Grubhub" at bounding box center [225, 35] width 22 height 8
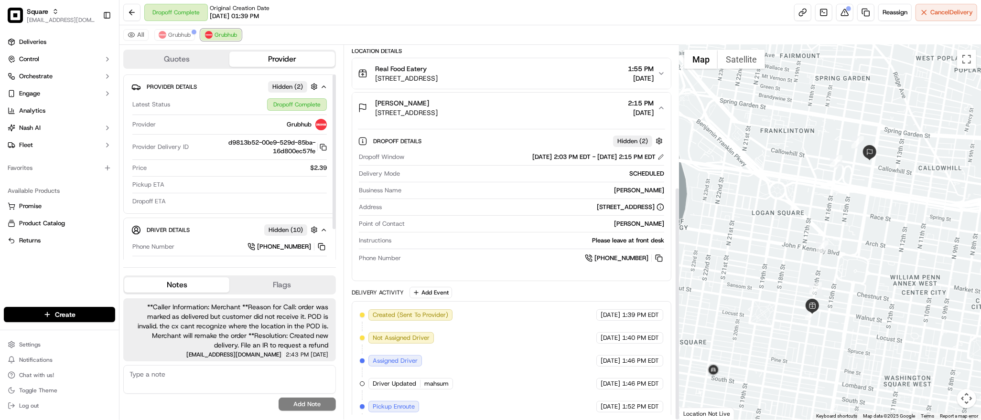
scroll to position [227, 0]
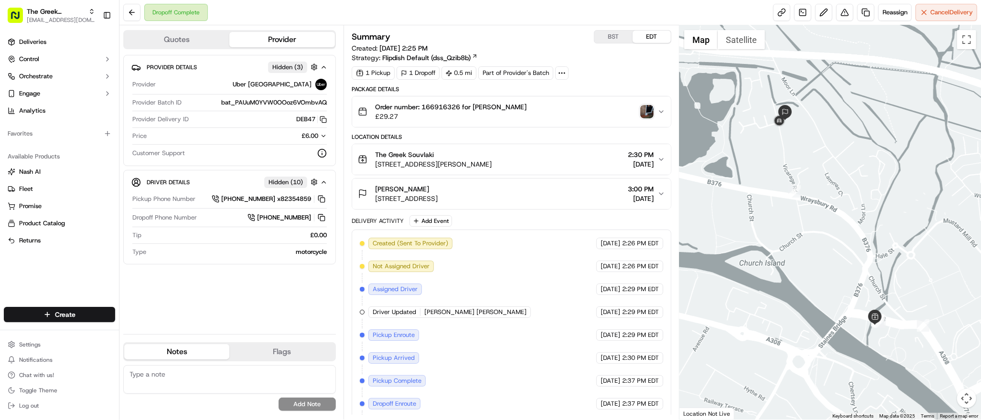
scroll to position [49, 0]
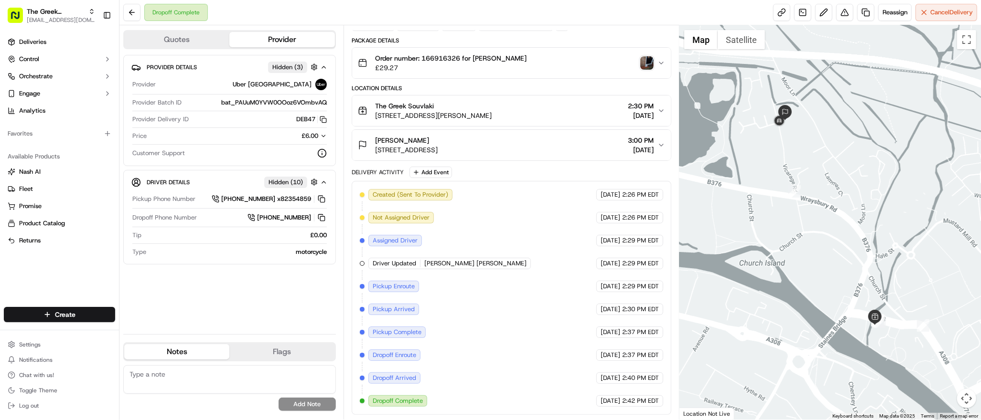
click at [650, 65] on img "button" at bounding box center [646, 62] width 13 height 13
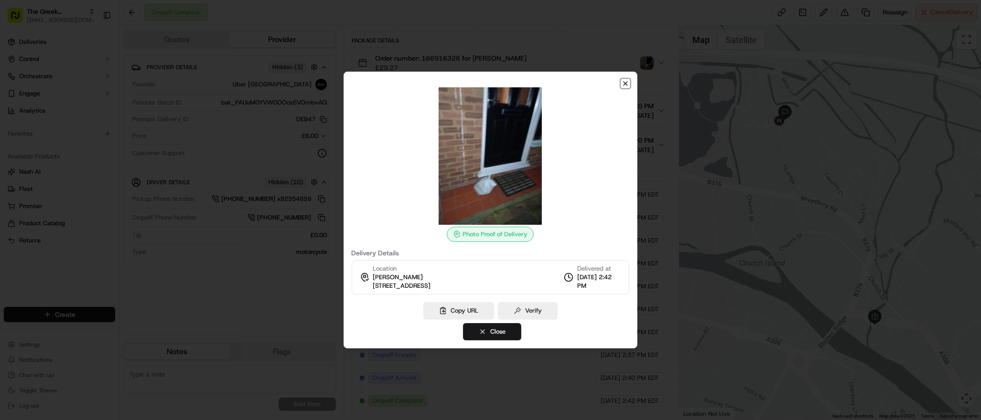
click at [625, 85] on icon "button" at bounding box center [625, 84] width 8 height 8
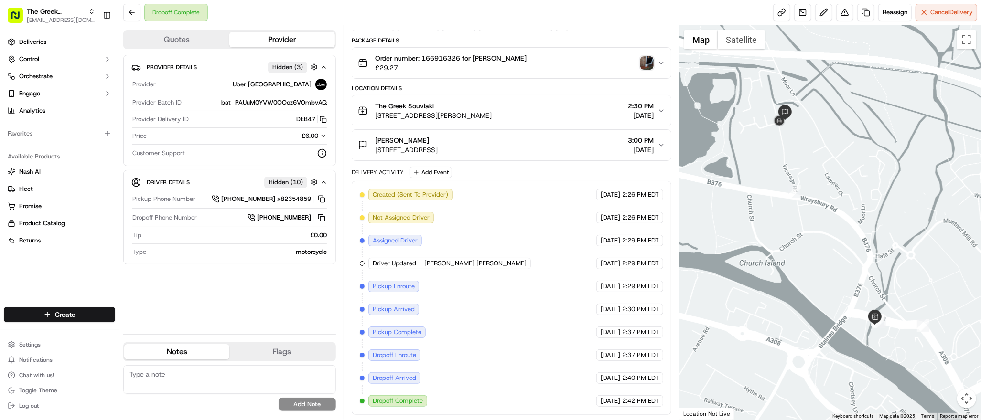
click at [830, 289] on div at bounding box center [829, 222] width 301 height 394
click at [592, 114] on div "The Greek Souvlaki 12 Clarence St, Staines-upon-Thames, Staines TW18 4SP, UK 2:…" at bounding box center [507, 110] width 299 height 19
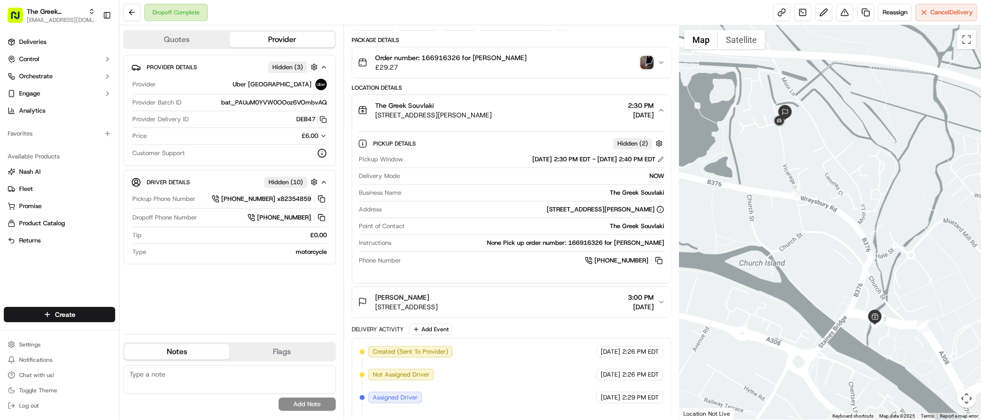
click at [592, 114] on div "The Greek Souvlaki 12 Clarence St, Staines-upon-Thames, Staines TW18 4SP, UK 2:…" at bounding box center [507, 110] width 299 height 19
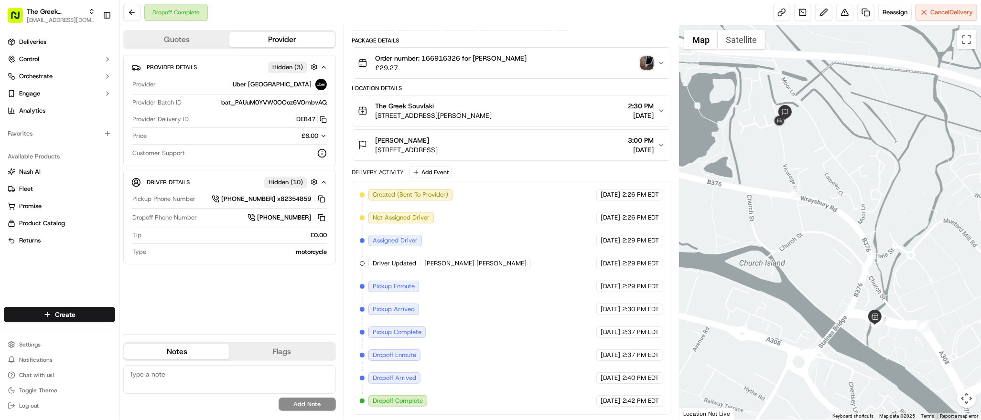
click at [591, 66] on div "Order number: 166916326 for Mik P. £29.27" at bounding box center [507, 62] width 299 height 19
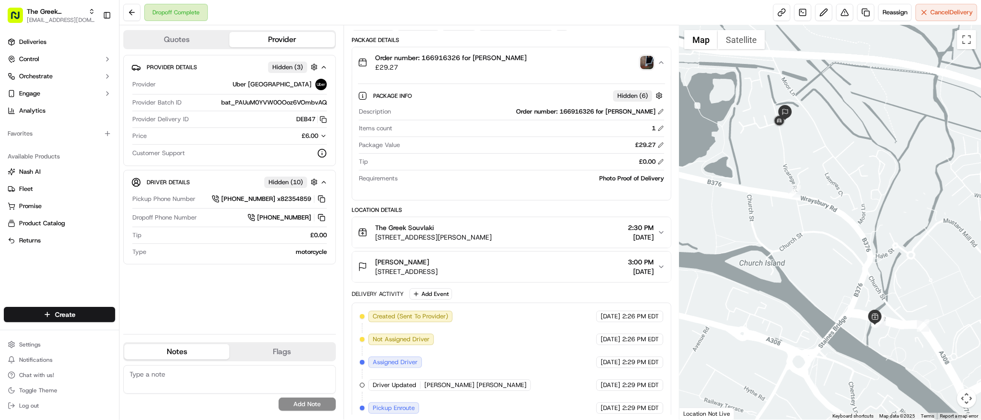
click at [591, 66] on div "Order number: 166916326 for Mik P. £29.27" at bounding box center [507, 62] width 299 height 19
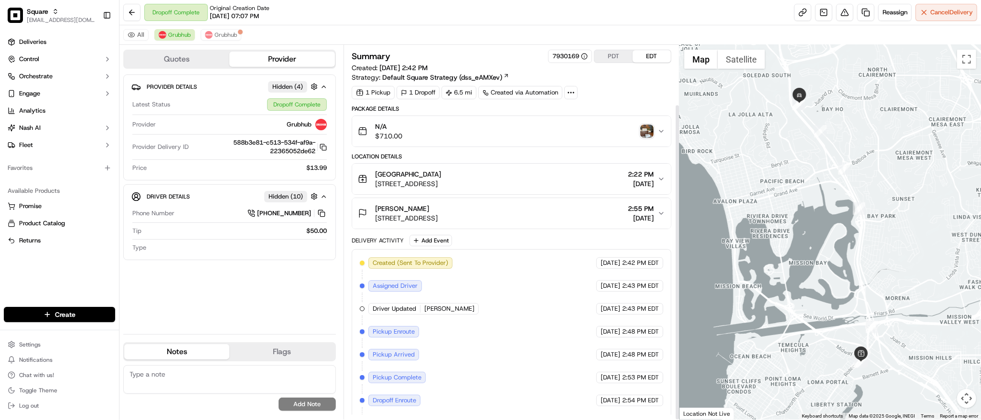
scroll to position [70, 0]
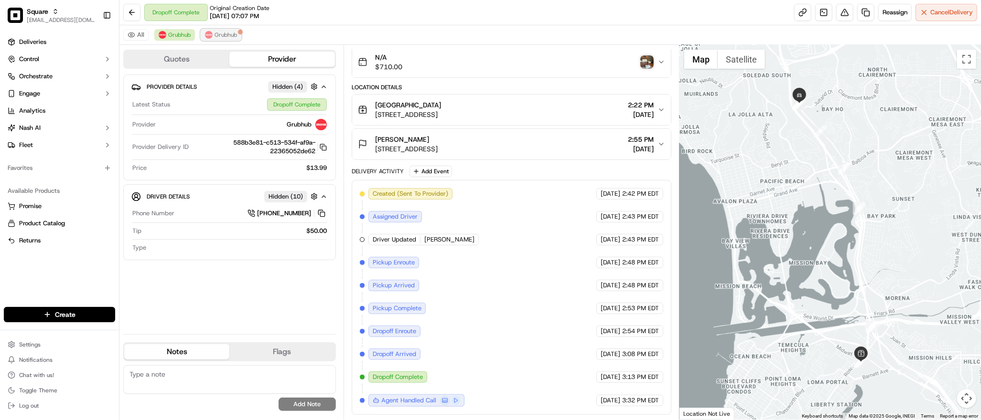
click at [227, 36] on span "Grubhub" at bounding box center [225, 35] width 22 height 8
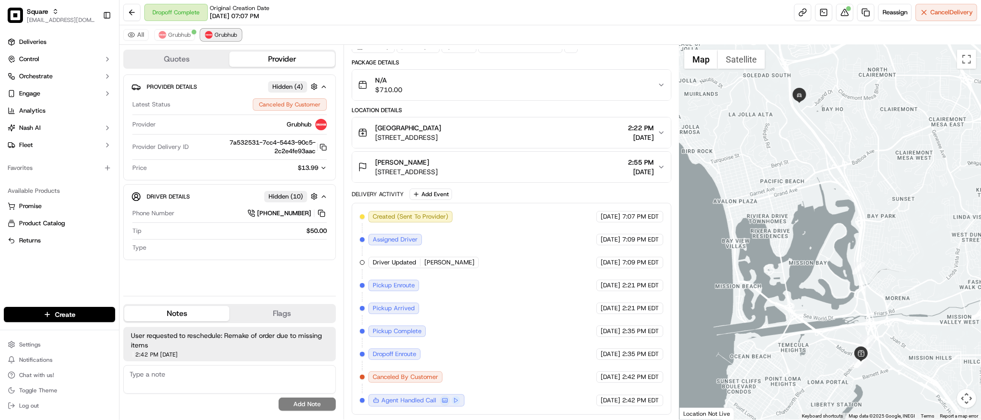
scroll to position [47, 0]
click at [180, 37] on span "Grubhub" at bounding box center [179, 35] width 22 height 8
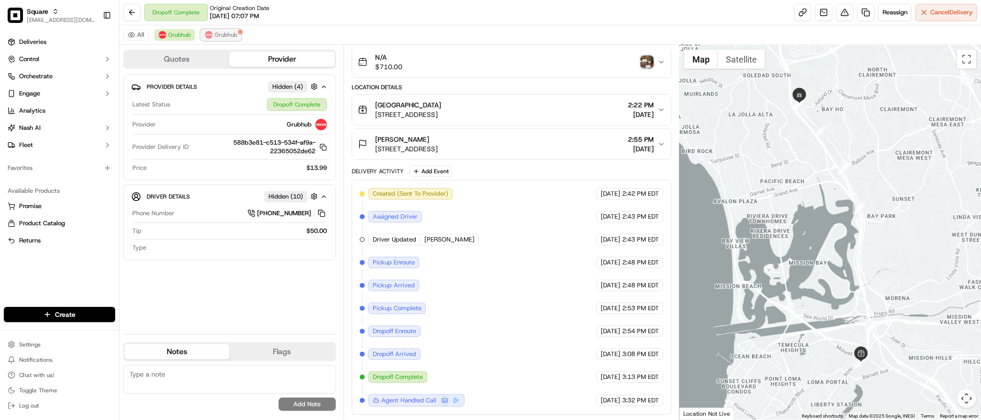
click at [222, 39] on button "Grubhub" at bounding box center [221, 34] width 41 height 11
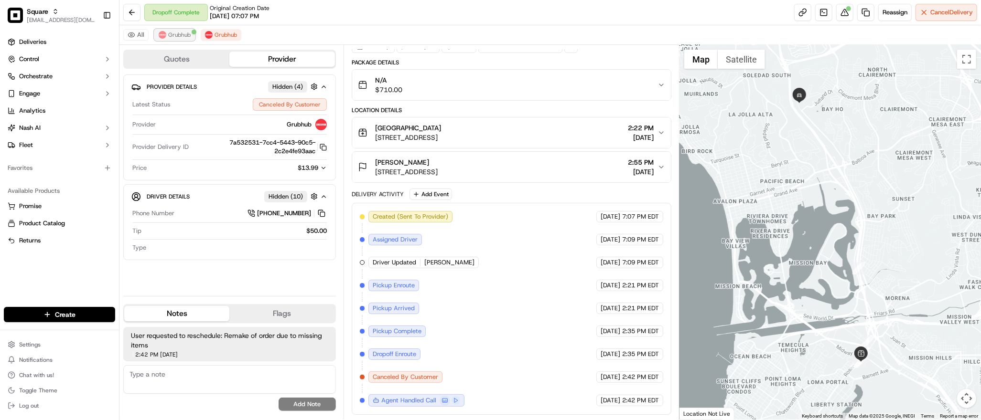
click at [179, 35] on span "Grubhub" at bounding box center [179, 35] width 22 height 8
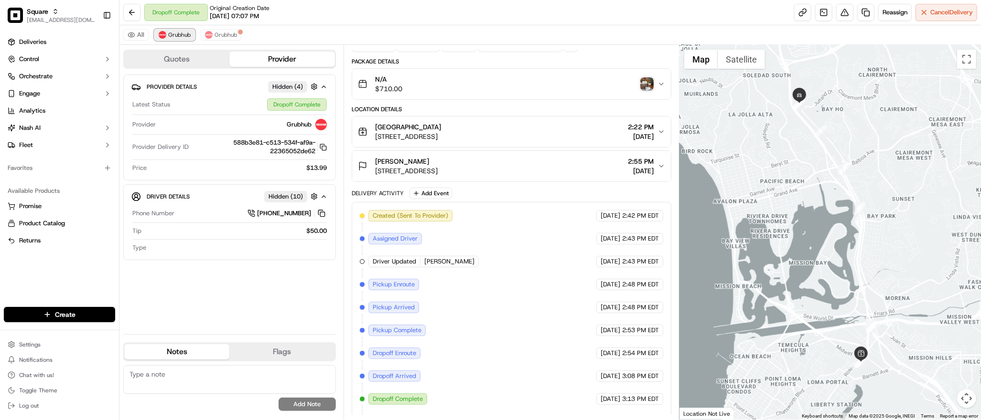
scroll to position [70, 0]
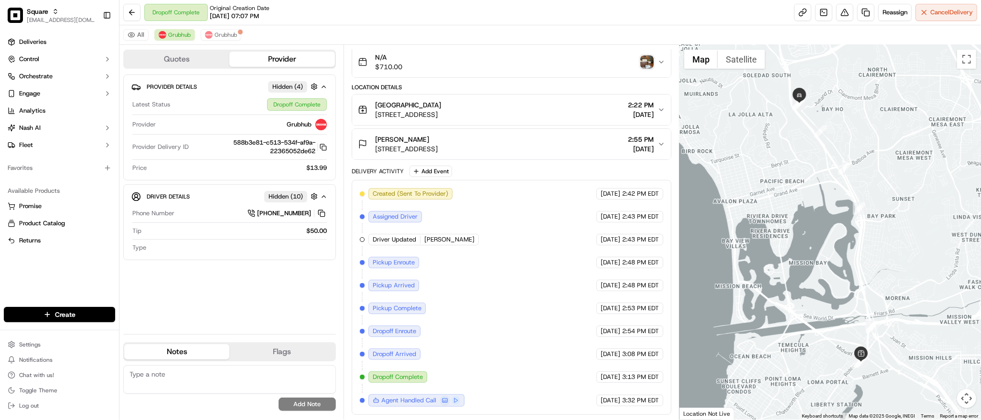
click at [645, 64] on img "button" at bounding box center [646, 61] width 13 height 13
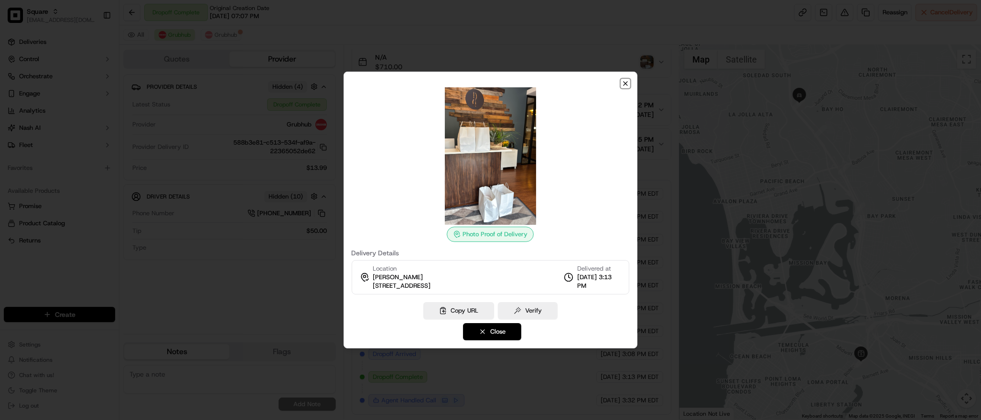
click at [625, 82] on icon "button" at bounding box center [625, 84] width 8 height 8
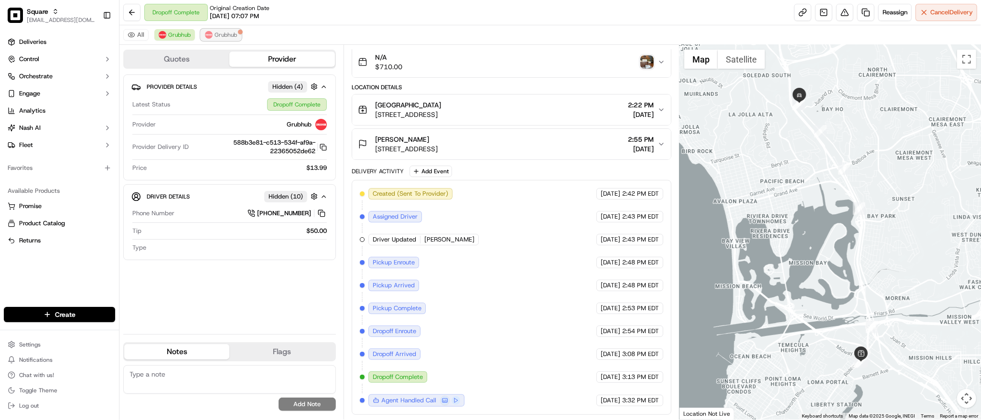
click at [225, 37] on span "Grubhub" at bounding box center [225, 35] width 22 height 8
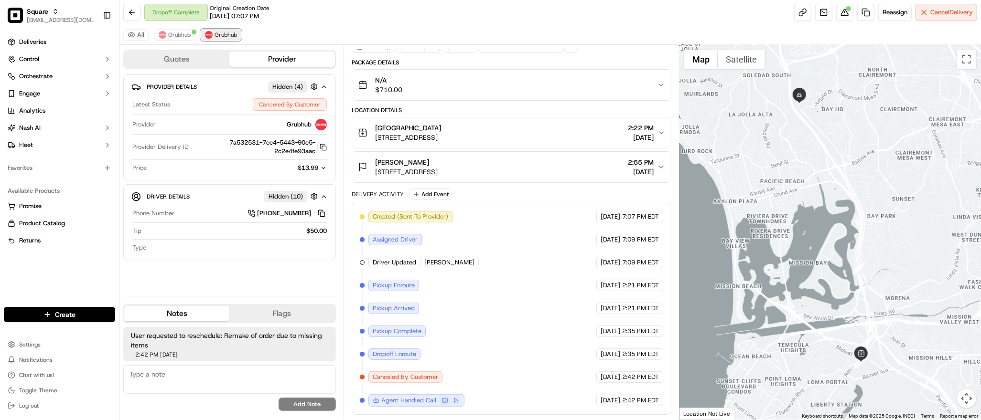
scroll to position [47, 0]
click at [842, 13] on button at bounding box center [844, 12] width 17 height 17
click at [186, 37] on span "Grubhub" at bounding box center [179, 35] width 22 height 8
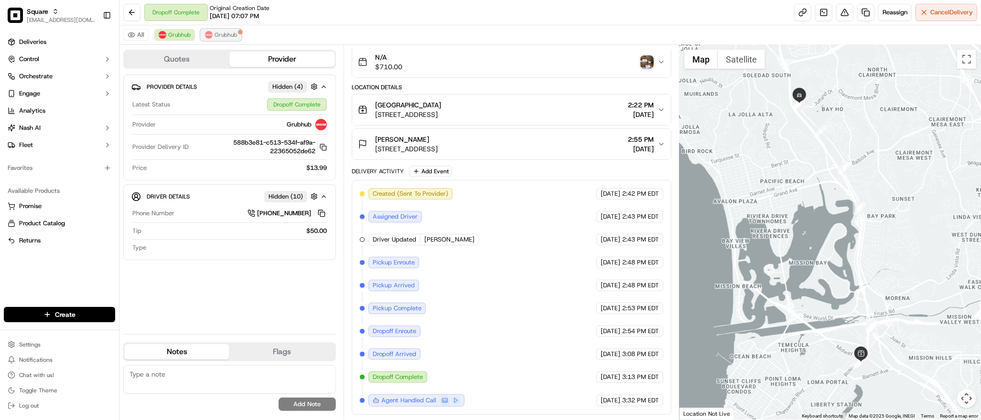
click at [218, 34] on span "Grubhub" at bounding box center [225, 35] width 22 height 8
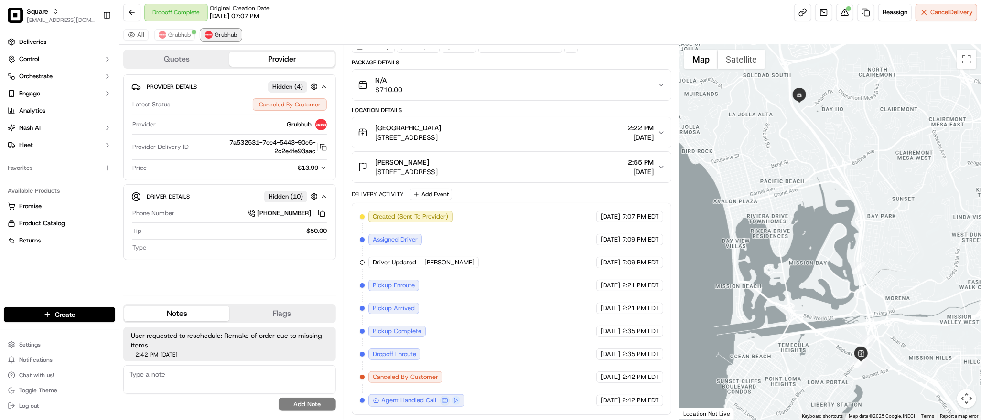
scroll to position [47, 0]
click at [846, 18] on button at bounding box center [844, 12] width 17 height 17
click at [174, 38] on span "Grubhub" at bounding box center [179, 35] width 22 height 8
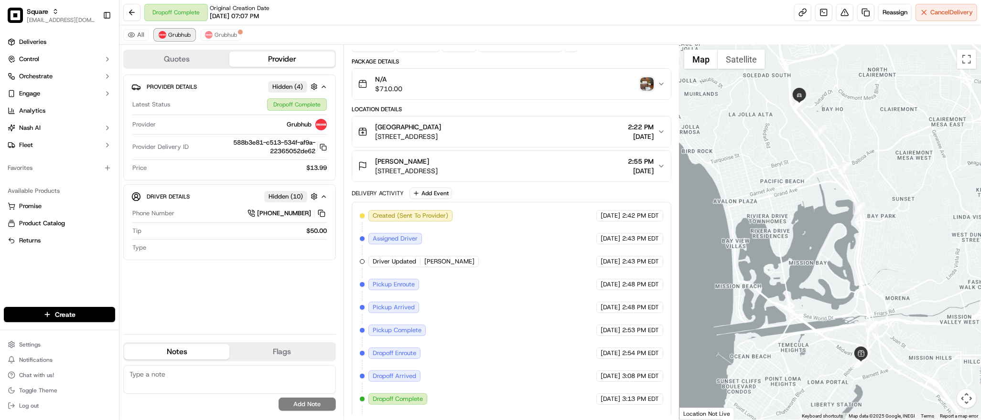
scroll to position [70, 0]
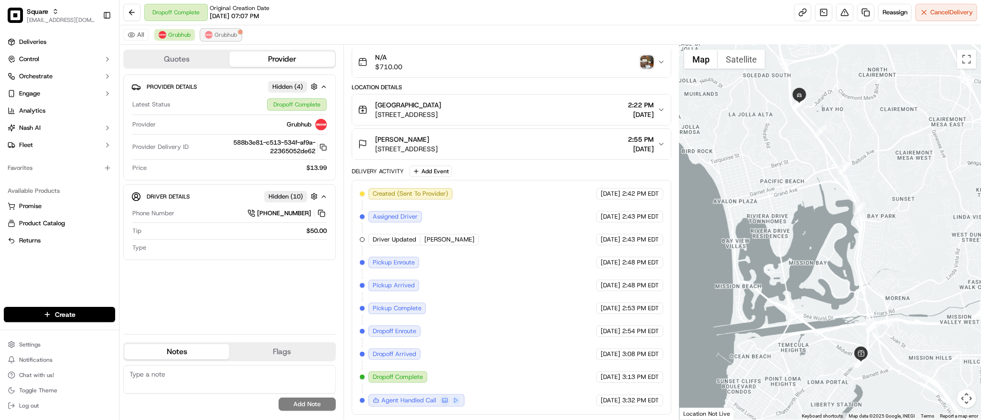
click at [230, 35] on span "Grubhub" at bounding box center [225, 35] width 22 height 8
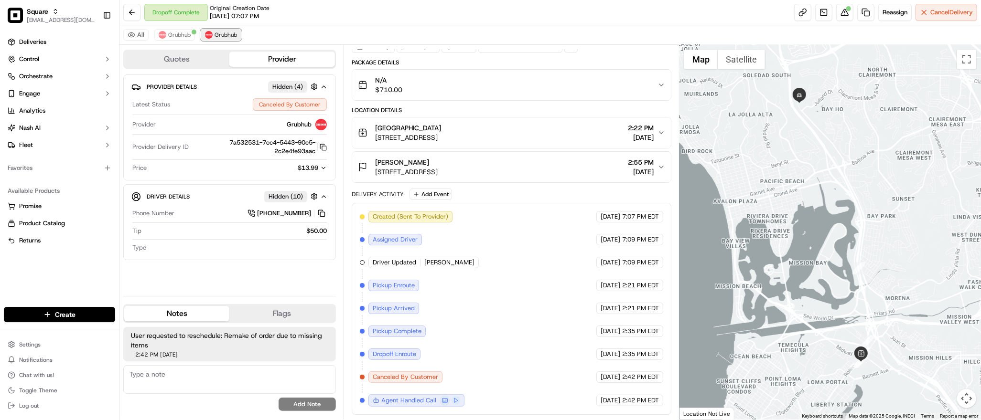
scroll to position [47, 0]
click at [841, 16] on button at bounding box center [844, 12] width 17 height 17
click at [846, 13] on button at bounding box center [844, 12] width 17 height 17
click at [180, 37] on span "Grubhub" at bounding box center [179, 35] width 22 height 8
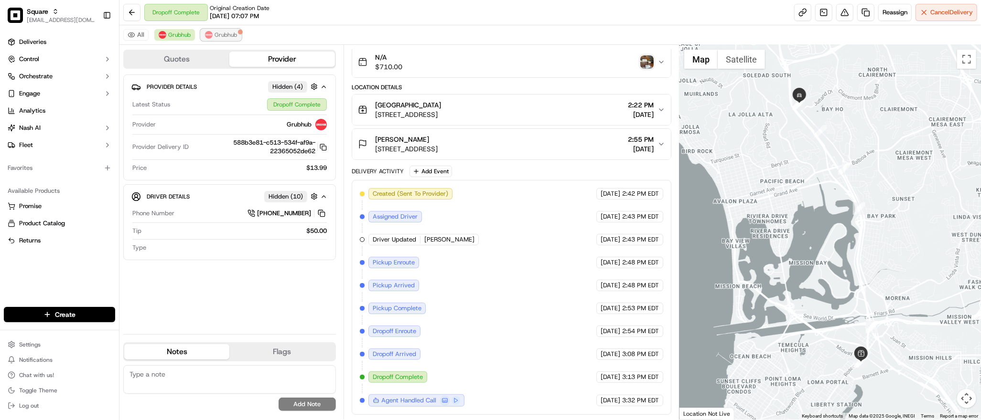
click at [219, 37] on span "Grubhub" at bounding box center [225, 35] width 22 height 8
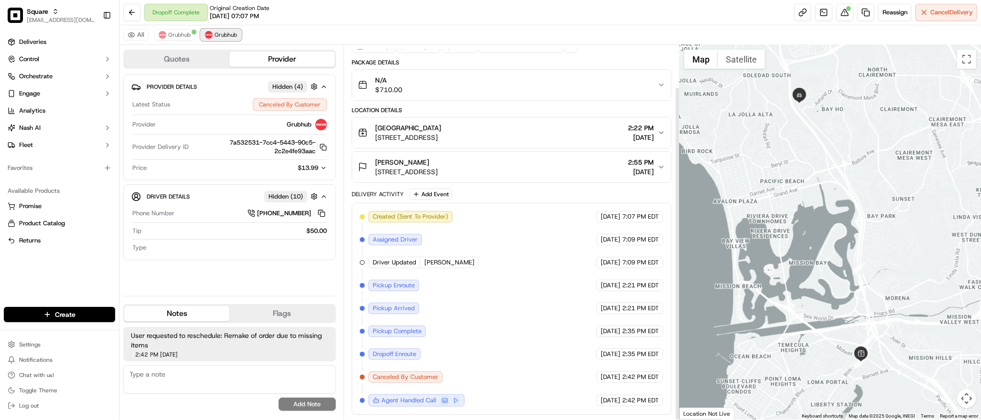
scroll to position [47, 0]
click at [846, 15] on button at bounding box center [844, 12] width 17 height 17
click at [843, 13] on button at bounding box center [844, 12] width 17 height 17
click at [574, 163] on div "mariah Yeager 2620 Financial Ct #101, San Diego, CA 92117, USA 2:55 PM 09/17/20…" at bounding box center [507, 167] width 299 height 19
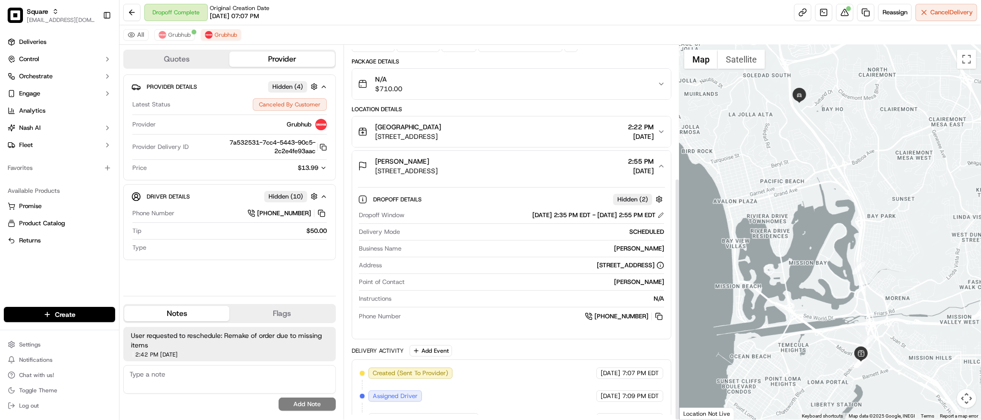
scroll to position [205, 0]
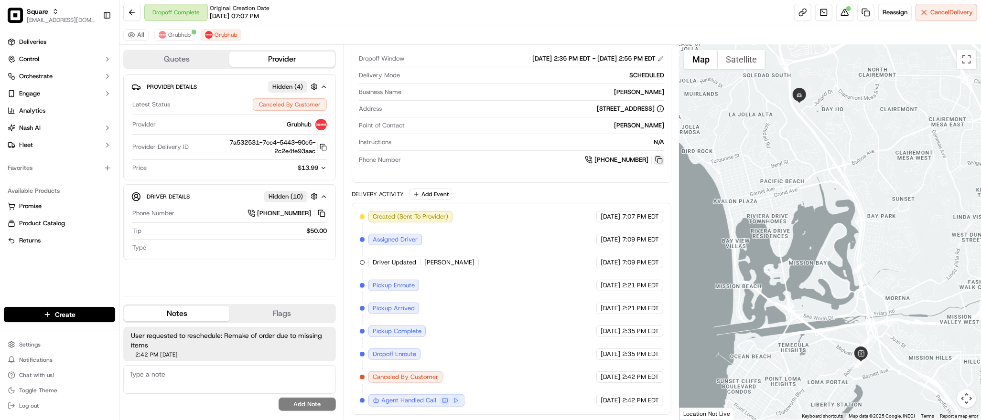
click at [661, 158] on button at bounding box center [658, 160] width 11 height 11
click at [835, 74] on div at bounding box center [829, 232] width 301 height 375
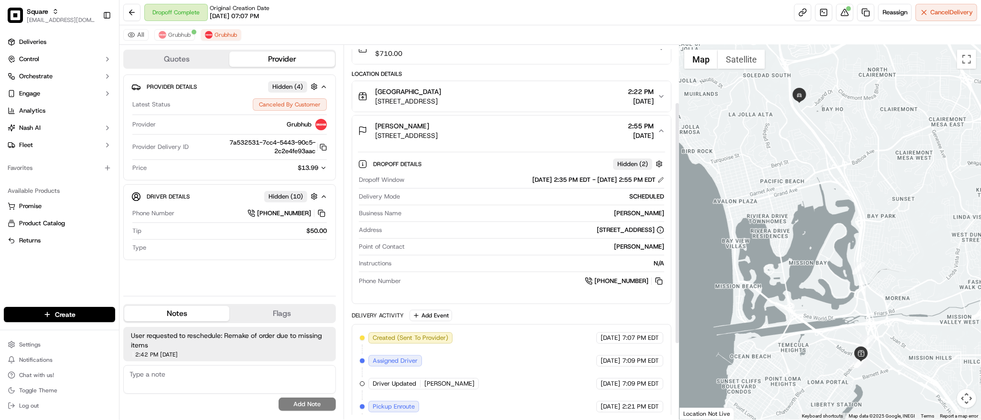
scroll to position [82, 0]
click at [794, 146] on div at bounding box center [829, 232] width 301 height 375
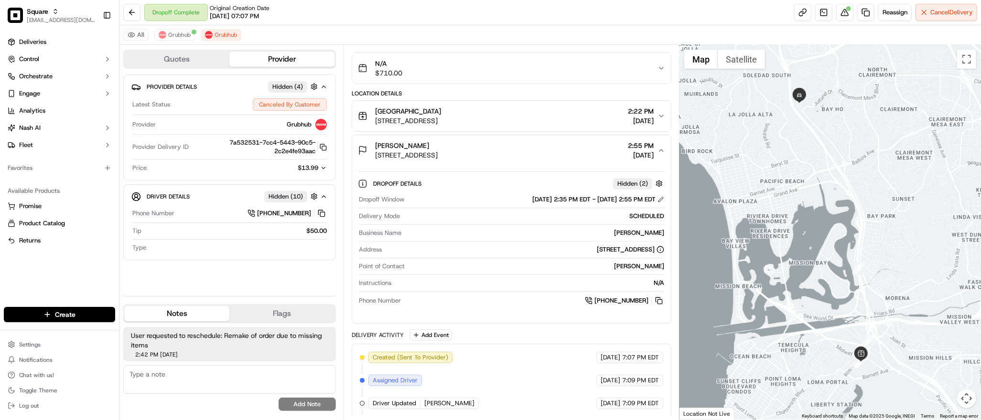
click at [465, 28] on div "All Grubhub Grubhub" at bounding box center [549, 35] width 861 height 20
click at [831, 107] on div at bounding box center [829, 232] width 301 height 375
click at [872, 295] on div "Bay Ho Bay Ho San Diego, CA View on Google Maps" at bounding box center [829, 232] width 301 height 375
click at [801, 43] on div "All Grubhub Grubhub" at bounding box center [549, 35] width 861 height 20
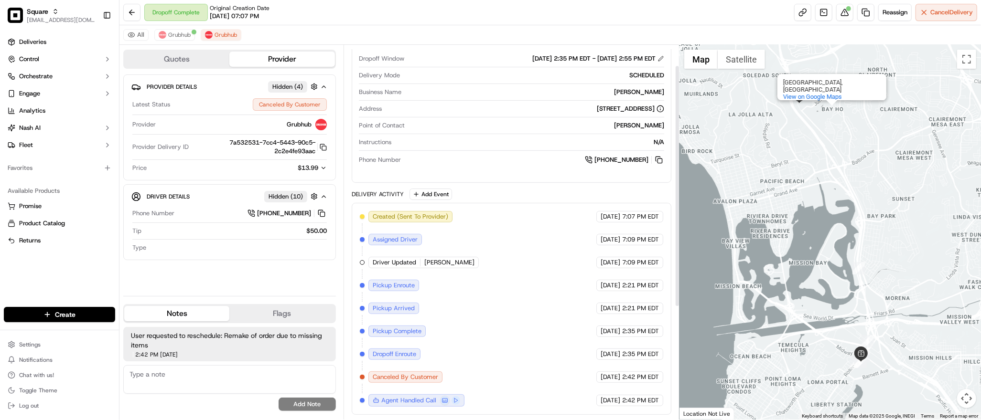
scroll to position [0, 0]
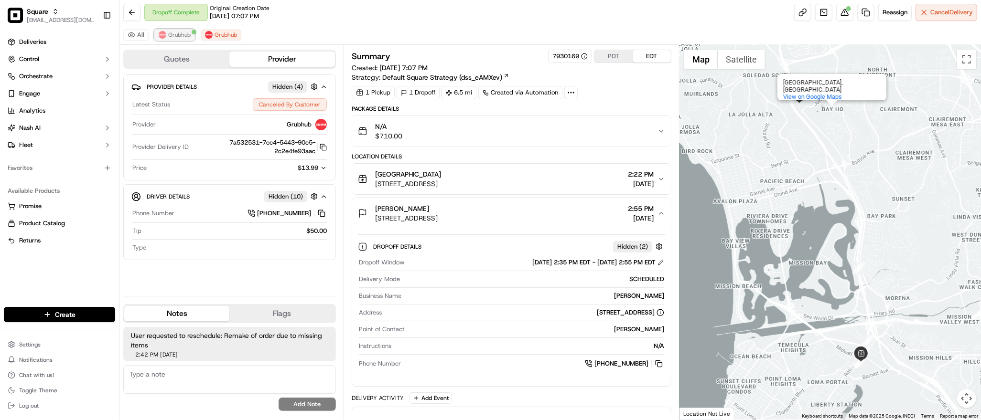
click at [185, 35] on span "Grubhub" at bounding box center [179, 35] width 22 height 8
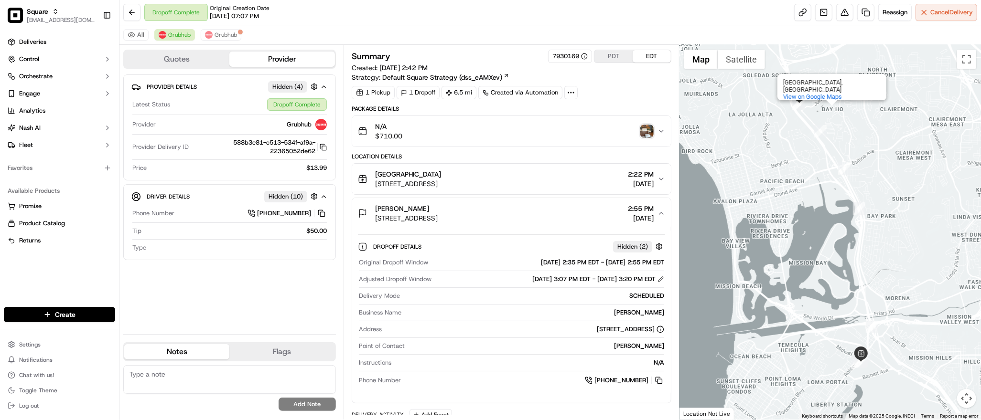
click at [803, 37] on div "All Grubhub Grubhub" at bounding box center [549, 35] width 861 height 20
click at [226, 30] on button "Grubhub" at bounding box center [221, 34] width 41 height 11
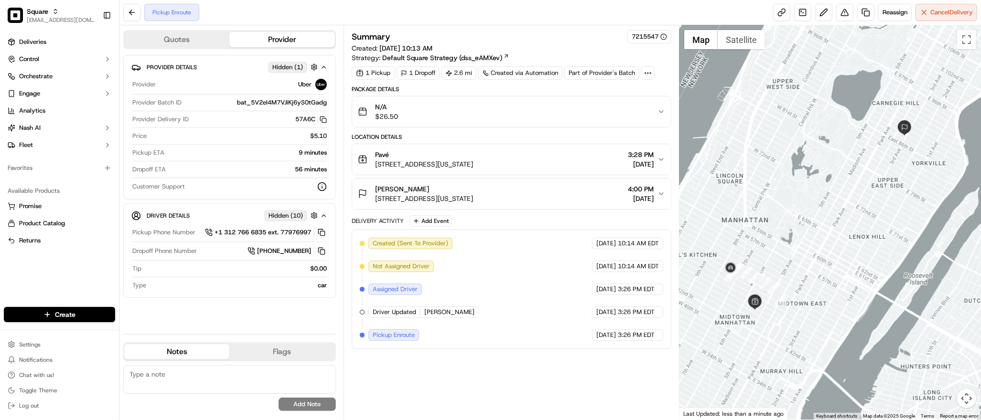
click at [842, 112] on div at bounding box center [829, 222] width 301 height 394
click at [237, 369] on textarea at bounding box center [229, 379] width 213 height 29
paste textarea "**Caller Information: Merchant **Reason for Call: check delivery status **Resol…"
click at [232, 379] on textarea "**Caller Information: Merchant **Reason for Call: check delivery status **Resol…" at bounding box center [229, 379] width 213 height 29
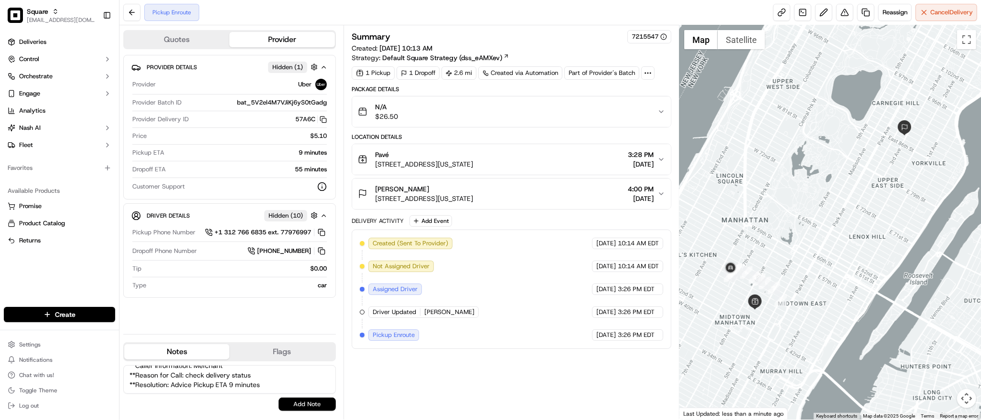
type textarea "**Caller Information: Merchant **Reason for Call: check delivery status **Resol…"
click at [307, 404] on button "Add Note" at bounding box center [306, 404] width 57 height 13
